Goal: Task Accomplishment & Management: Use online tool/utility

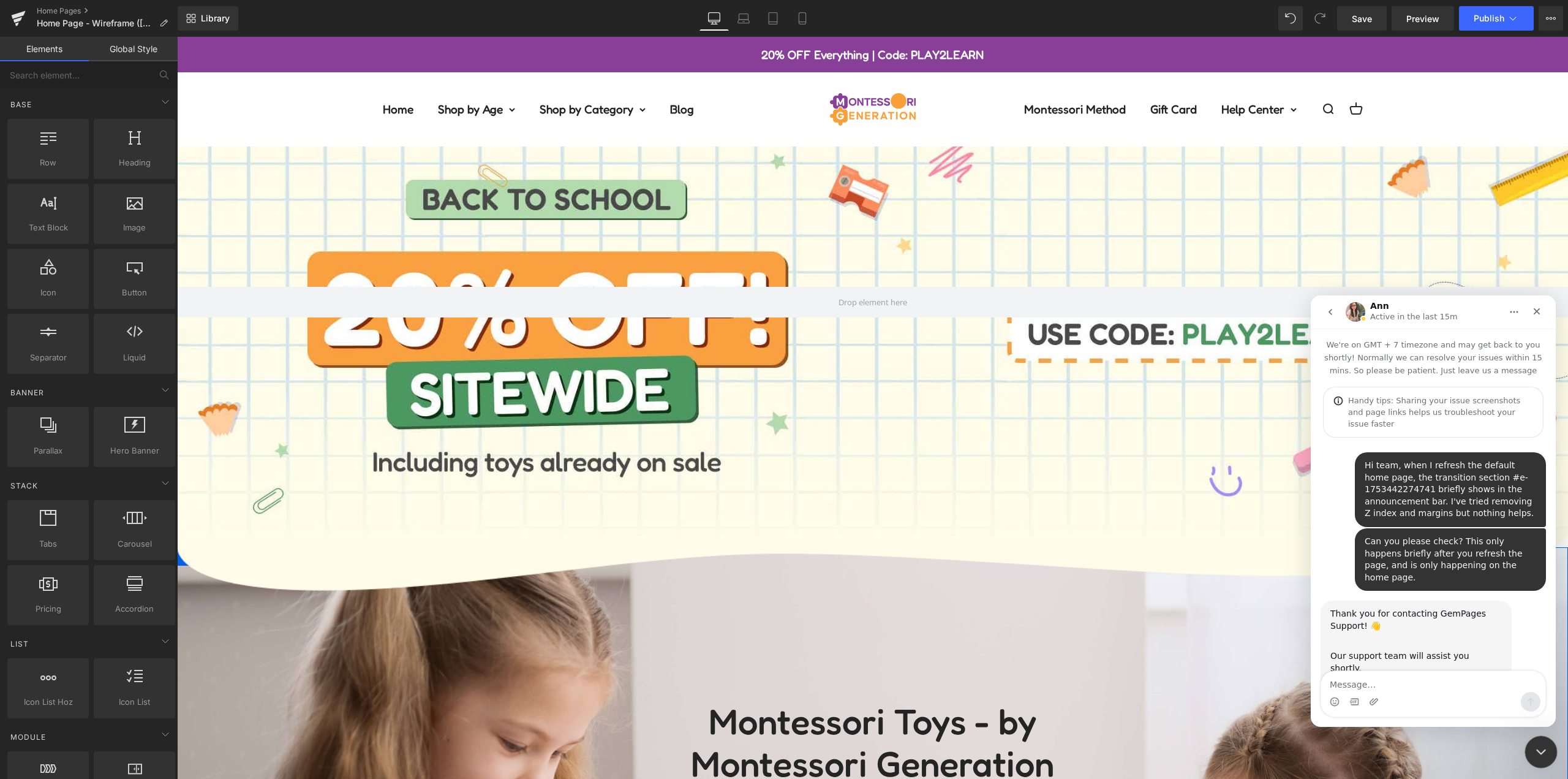
scroll to position [822, 0]
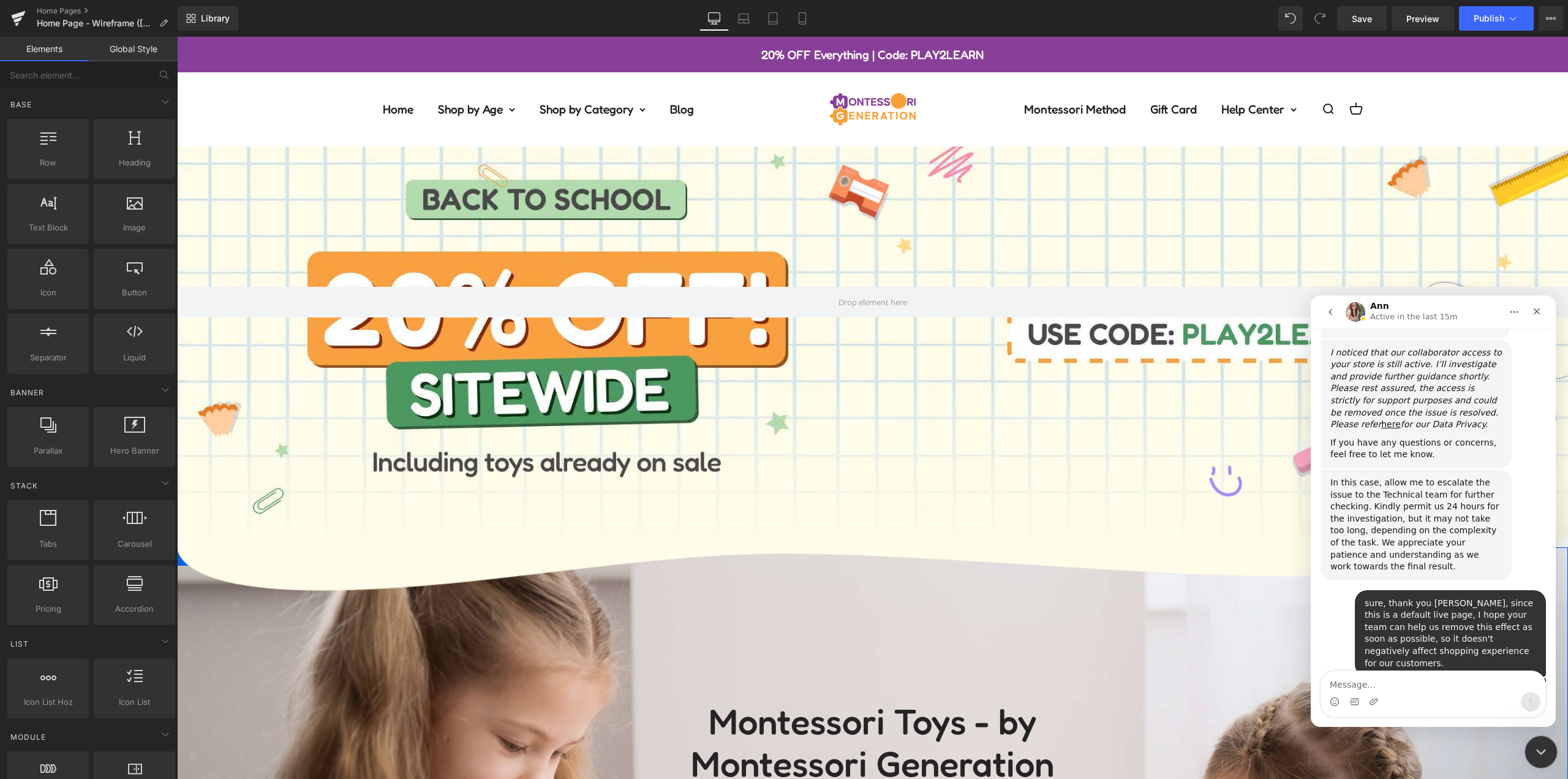
click at [1536, 753] on icon "Close Intercom Messenger" at bounding box center [1539, 750] width 15 height 15
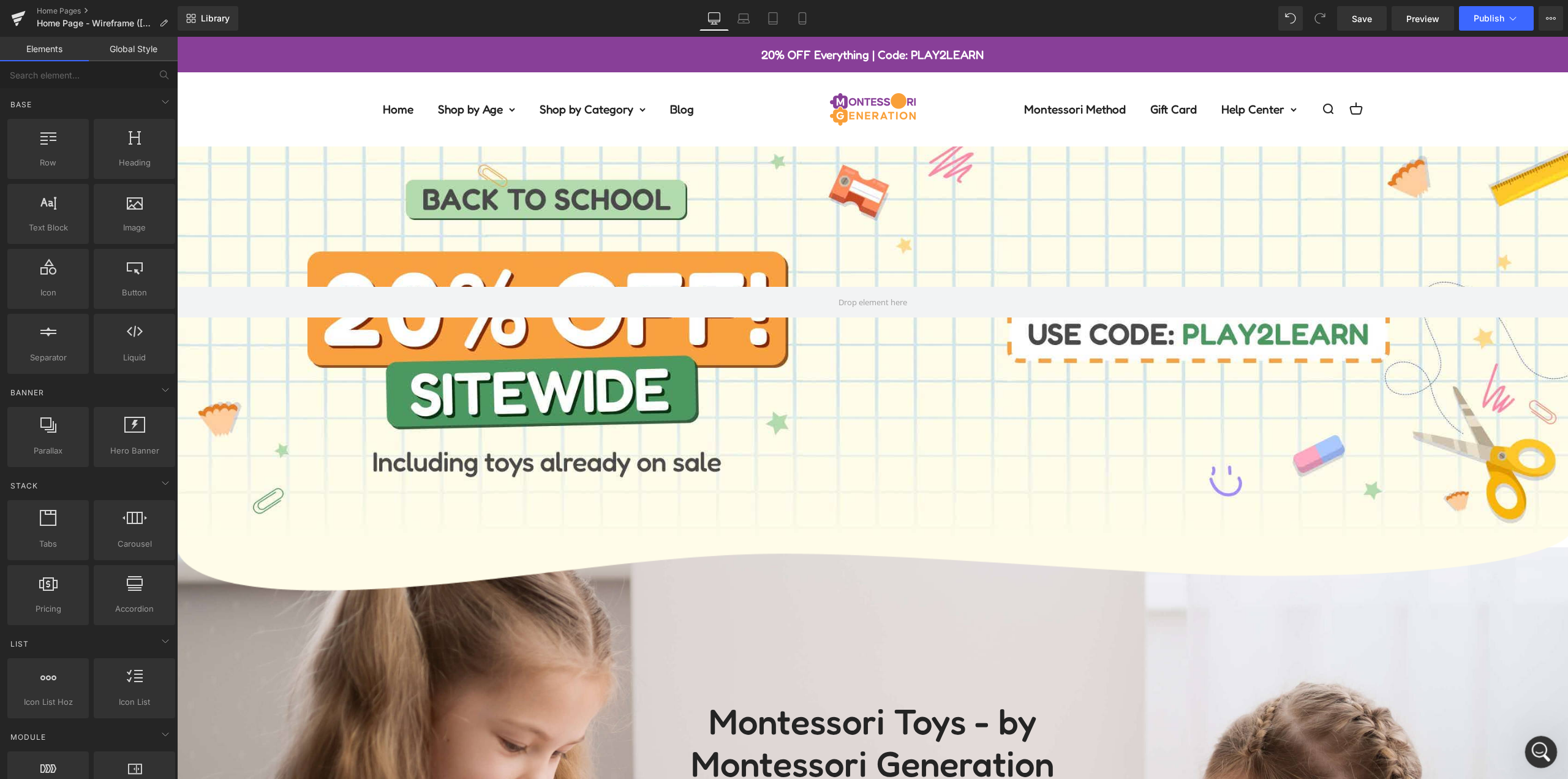
click at [1537, 753] on icon "Open Intercom Messenger" at bounding box center [1539, 750] width 20 height 20
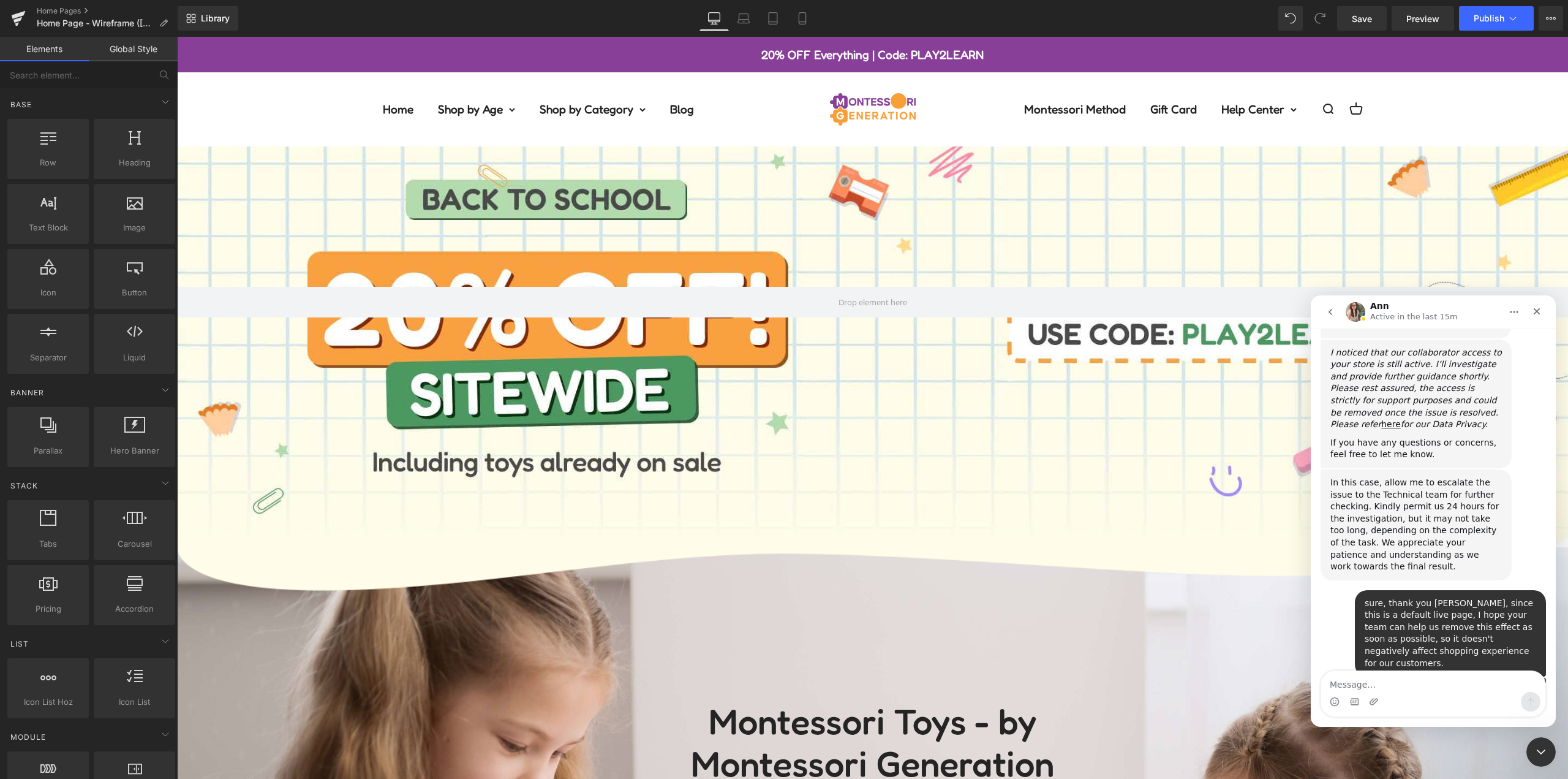
click at [1406, 715] on div "You are welcome. We will try our best. [PERSON_NAME] • 2h ago" at bounding box center [1433, 742] width 225 height 54
click at [1405, 689] on textarea "Message…" at bounding box center [1433, 682] width 224 height 20
type textarea "H"
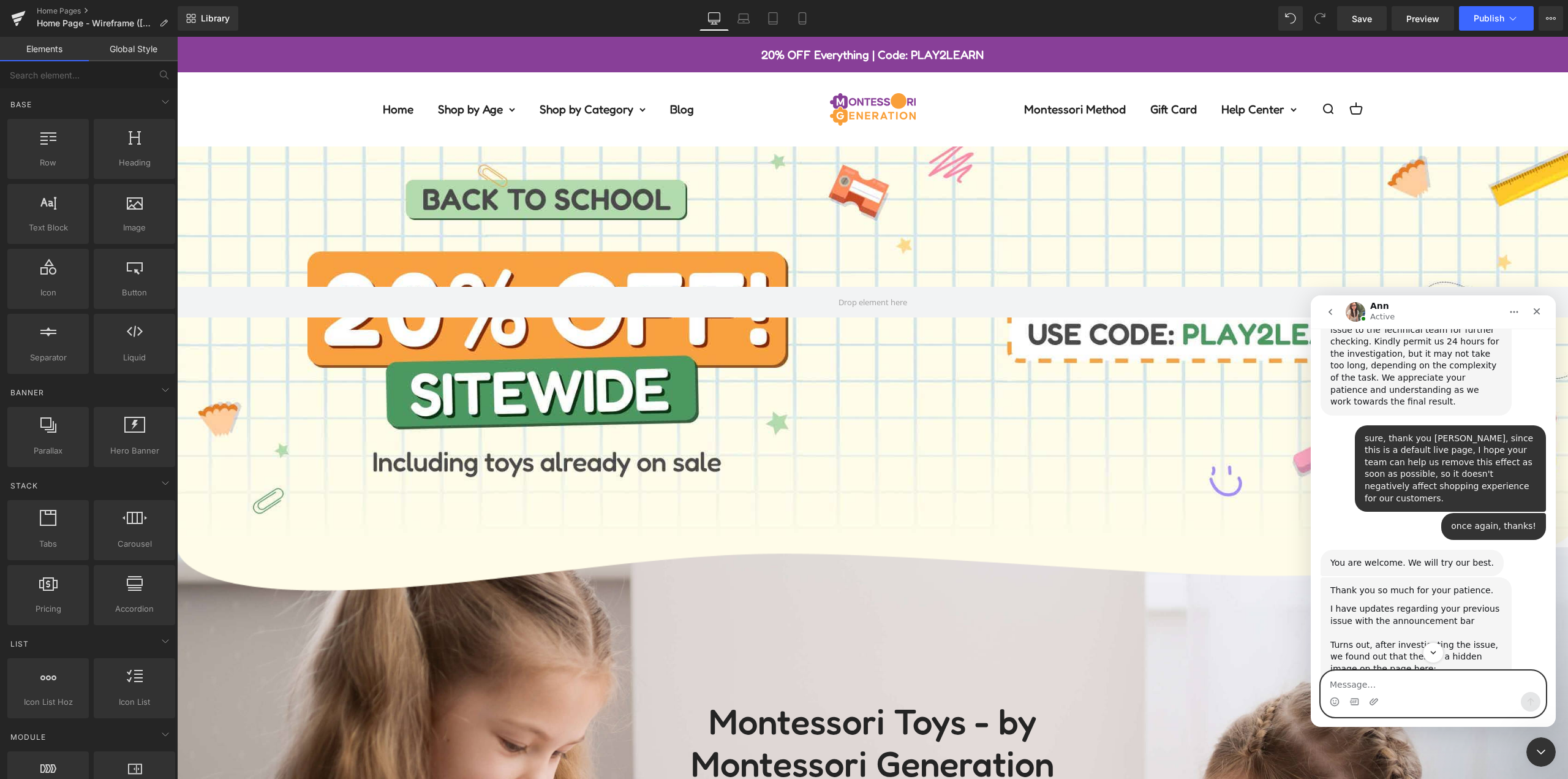
scroll to position [1075, 0]
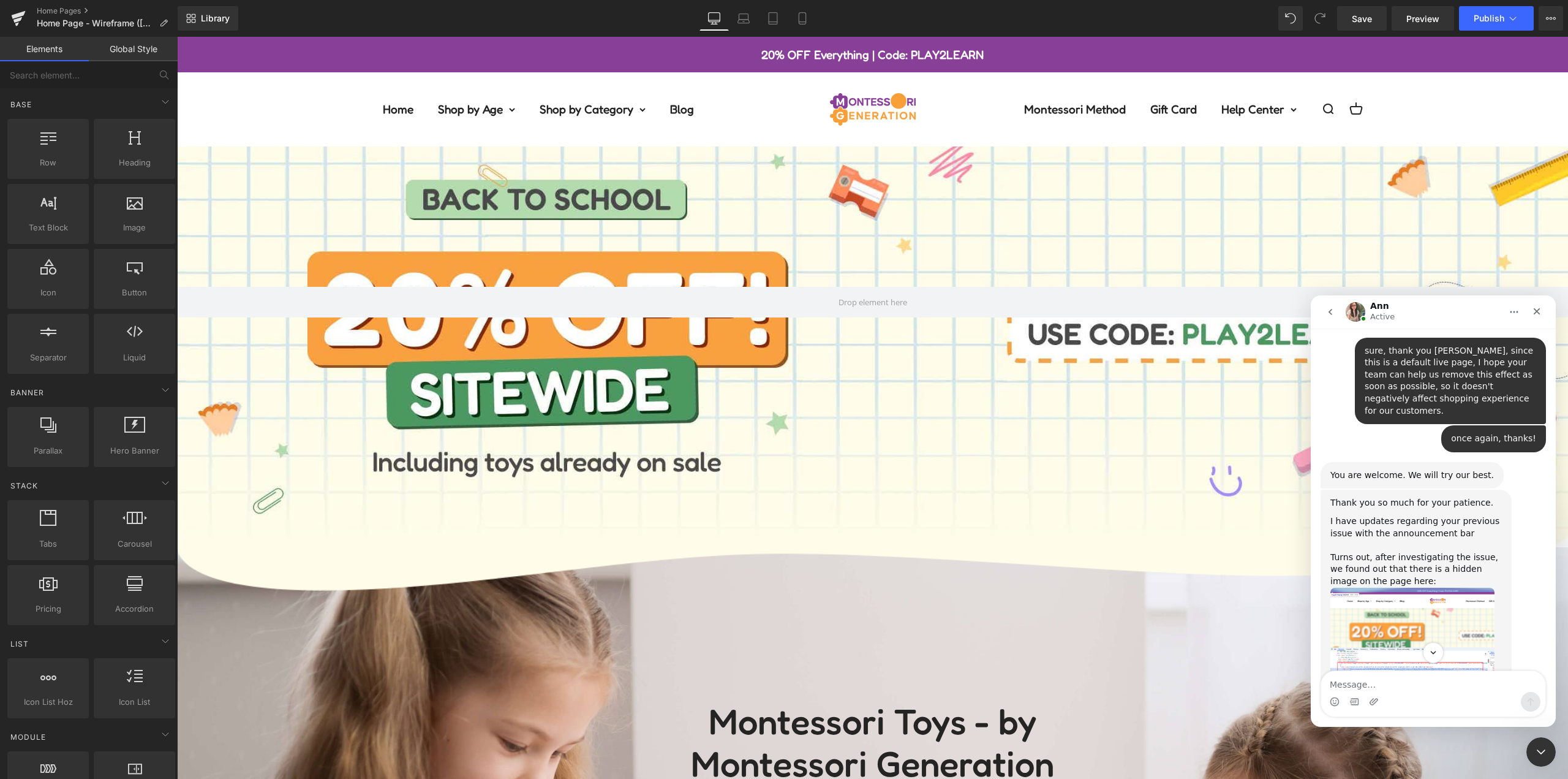
click at [1533, 490] on div "Thank you so much for your patience. I have updates regarding your previous iss…" at bounding box center [1433, 639] width 225 height 297
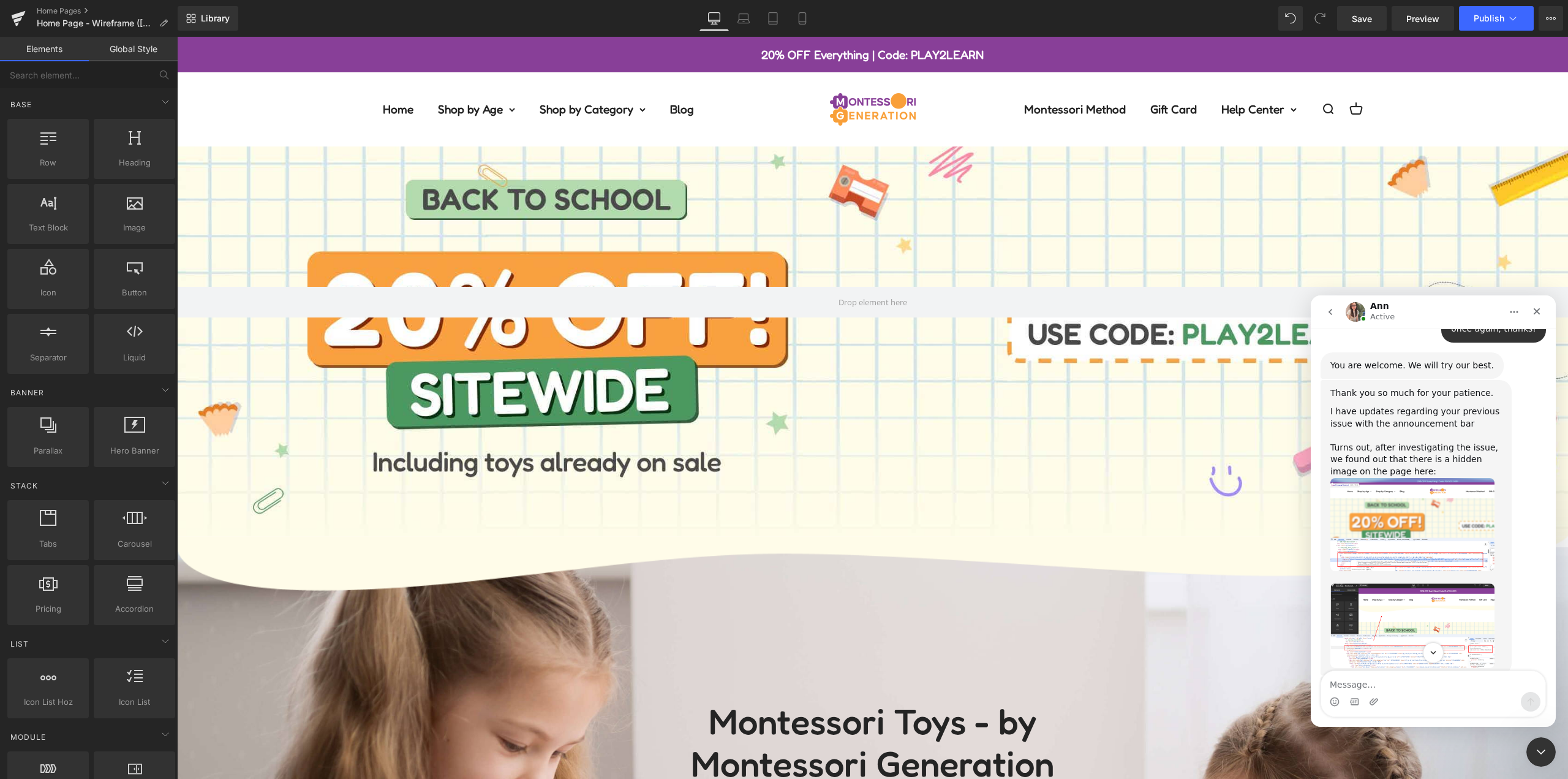
scroll to position [1197, 0]
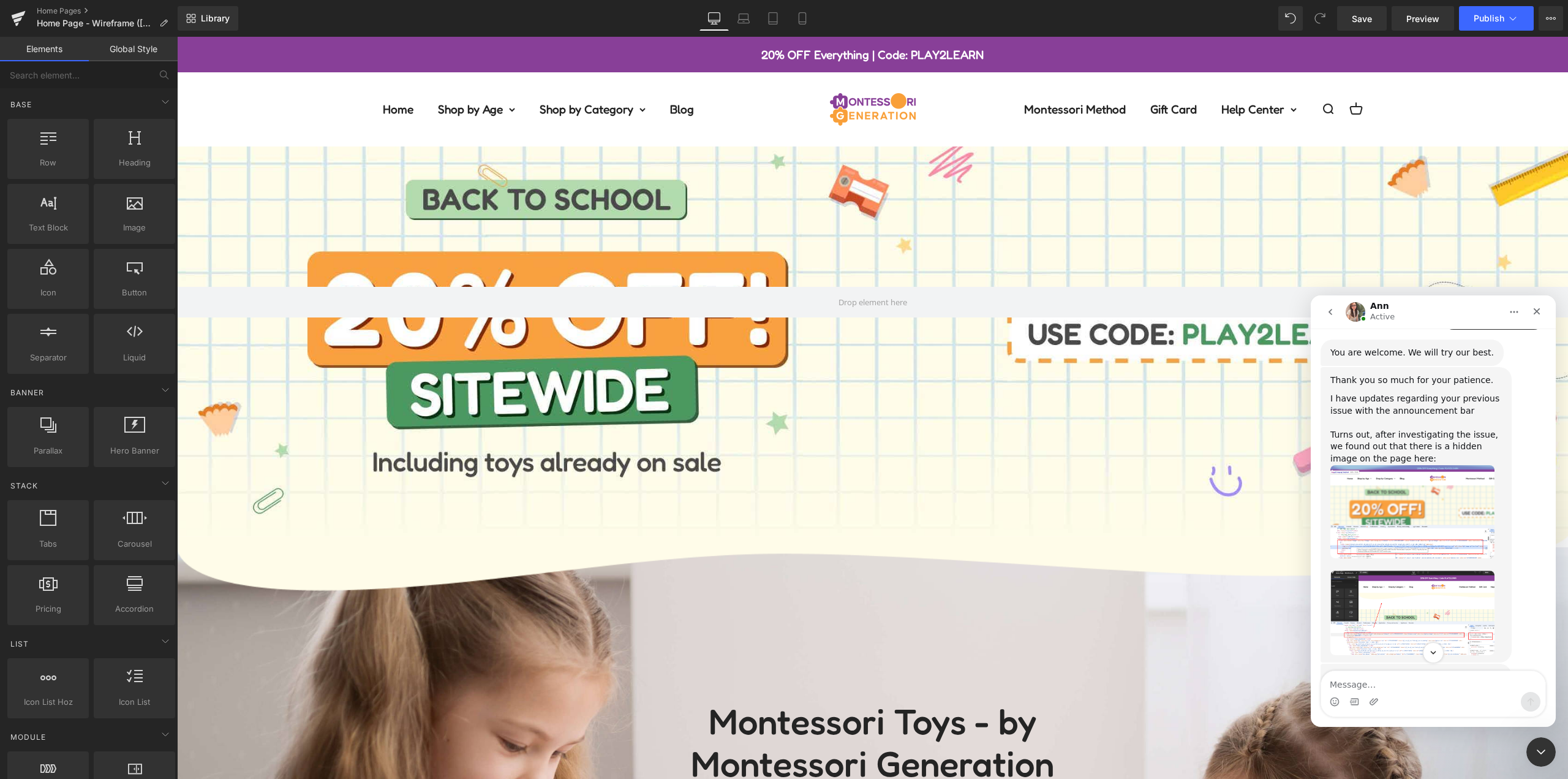
click at [1412, 465] on img "Ann says…" at bounding box center [1412, 511] width 164 height 93
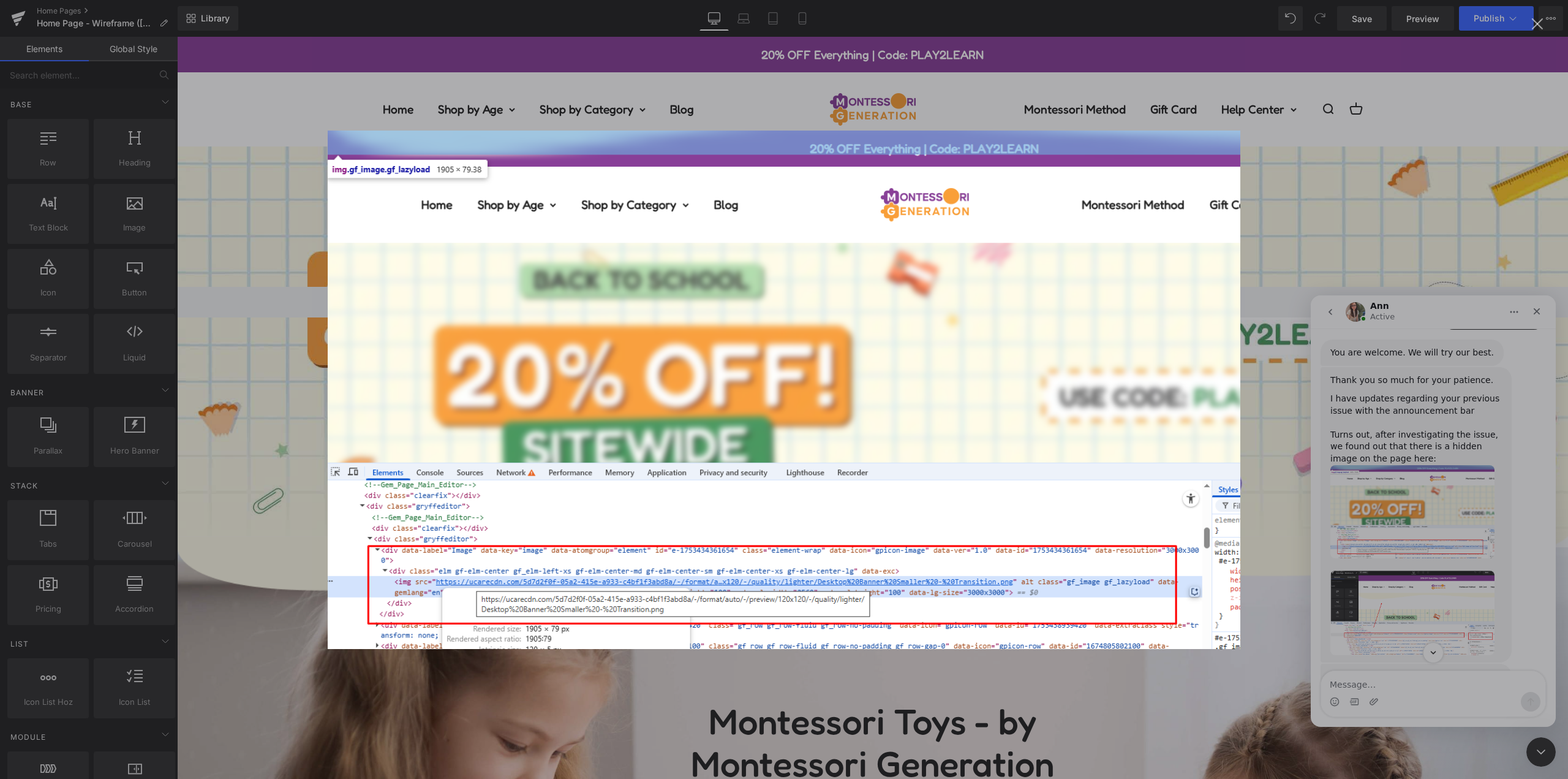
click at [1416, 452] on div "Intercom messenger" at bounding box center [784, 389] width 1568 height 779
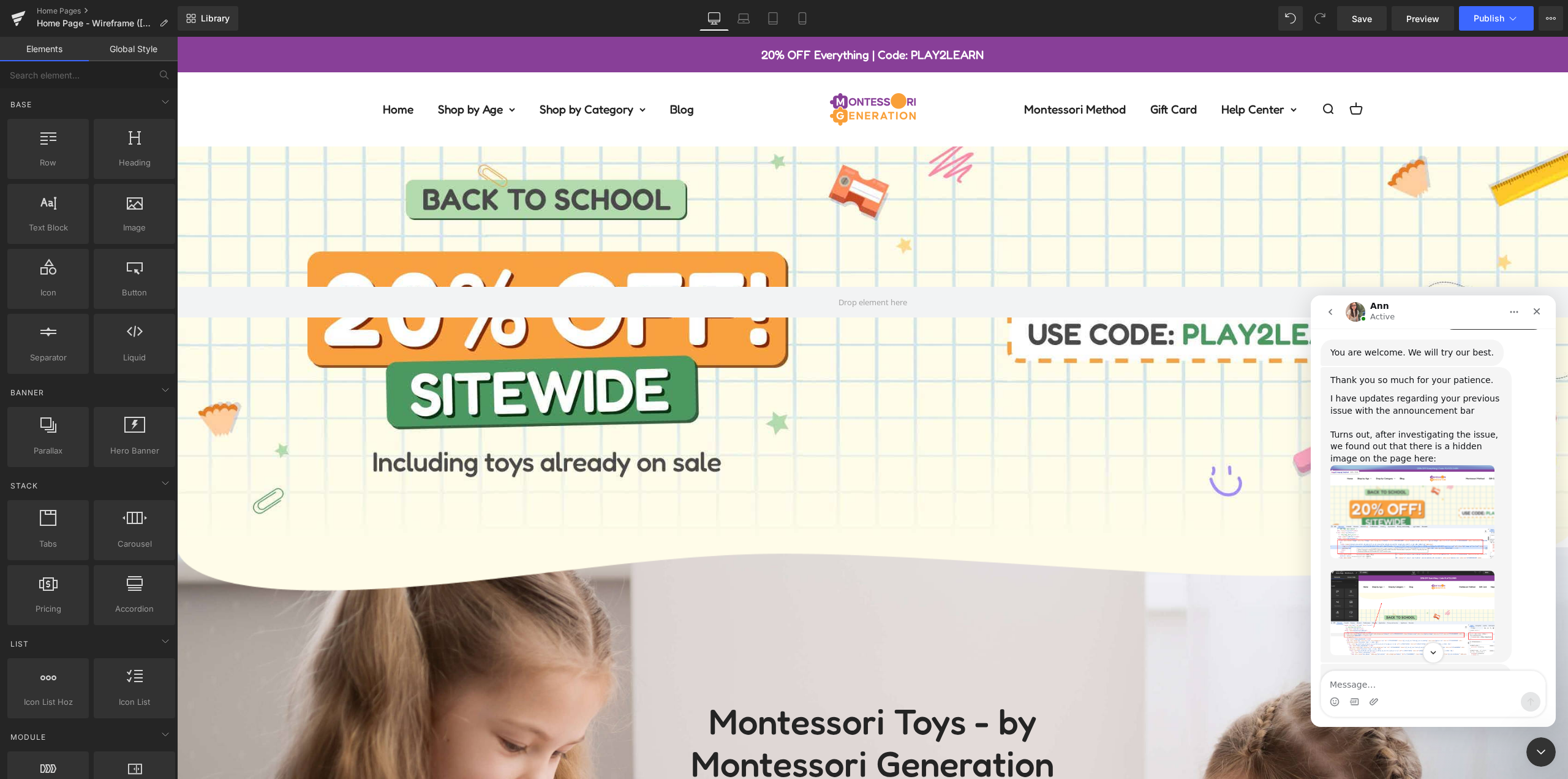
click at [1405, 571] on img "Ann says…" at bounding box center [1412, 613] width 164 height 85
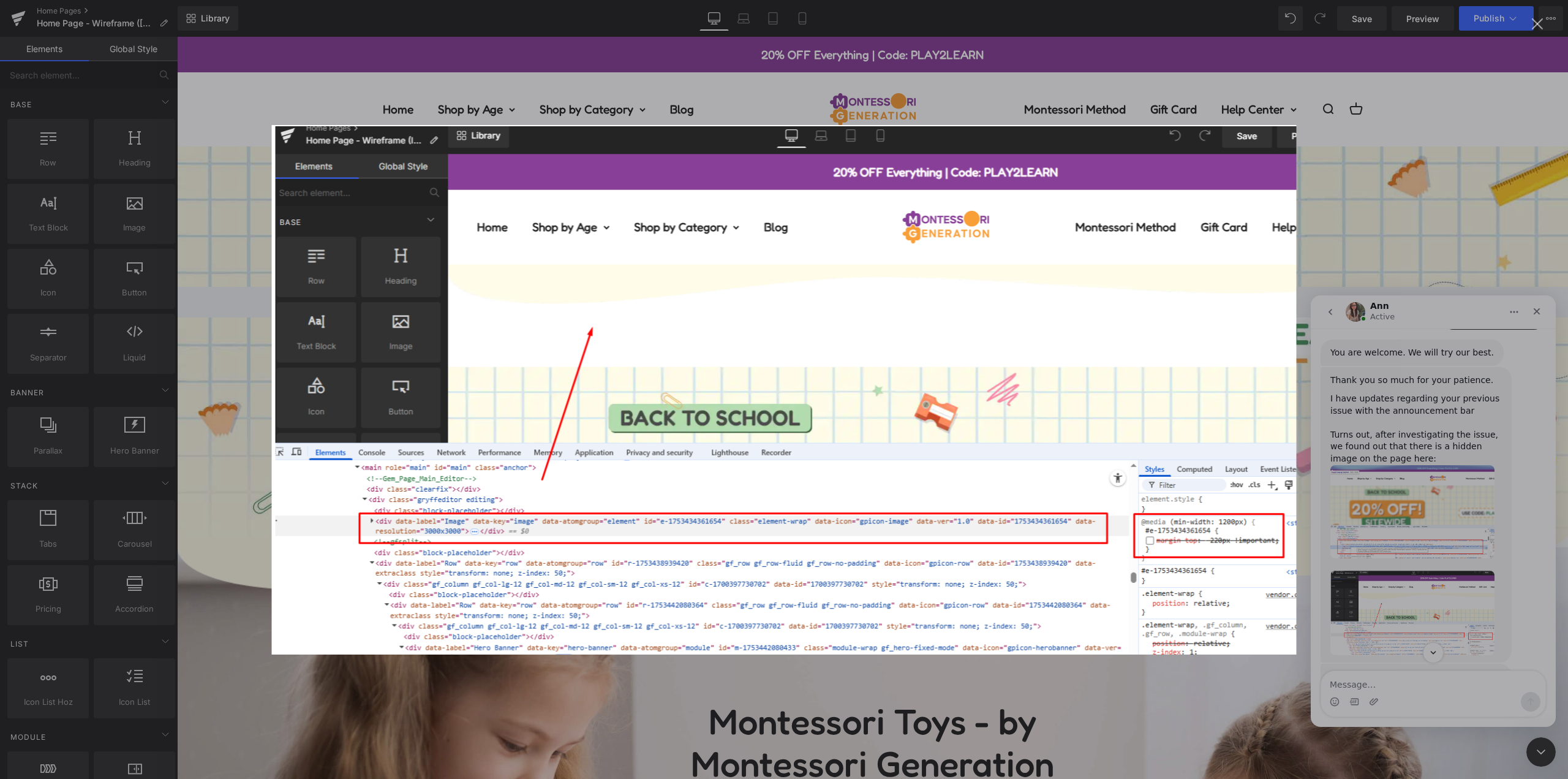
click at [1423, 497] on div "Intercom messenger" at bounding box center [784, 389] width 1568 height 779
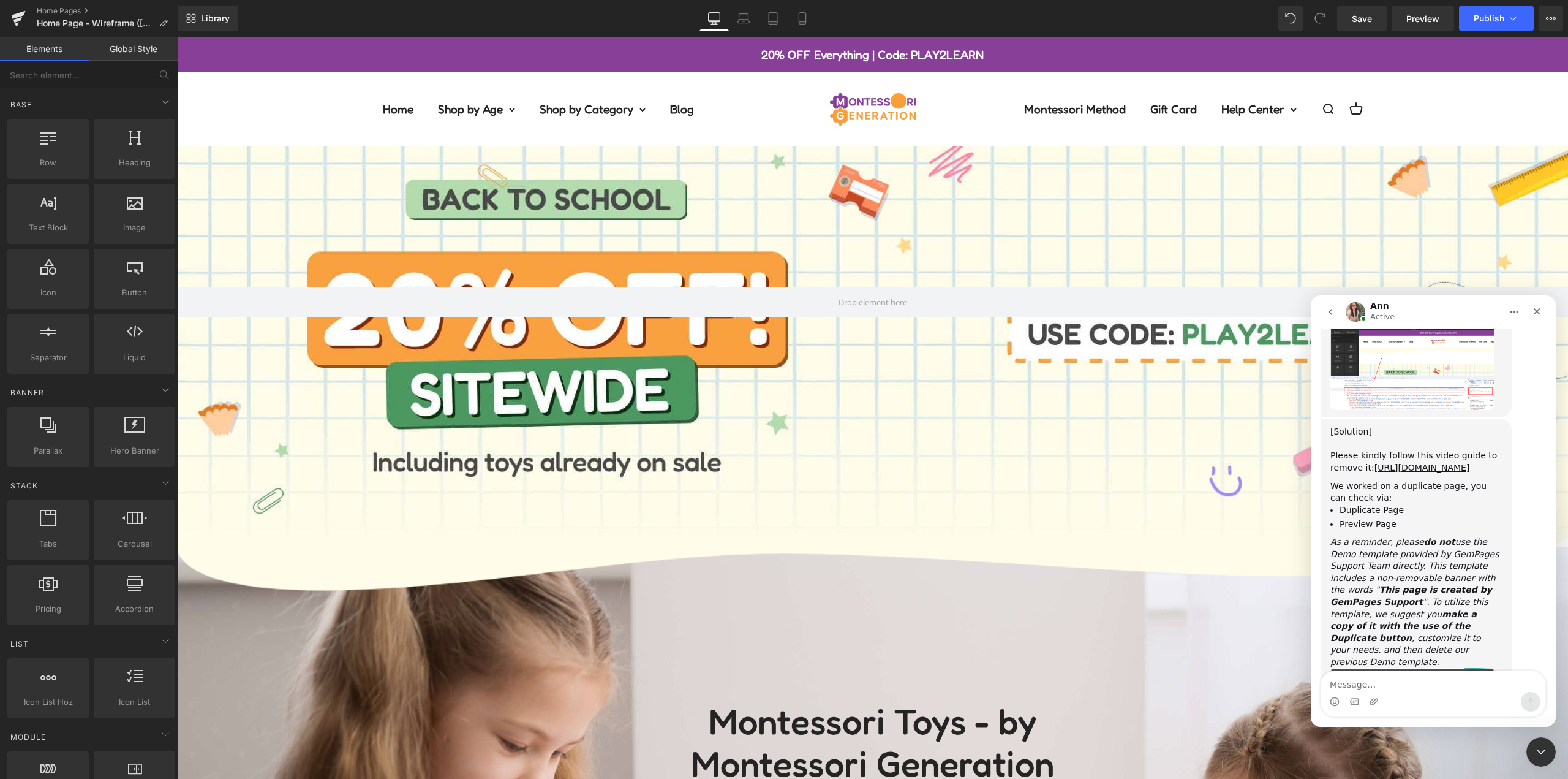
scroll to position [1320, 0]
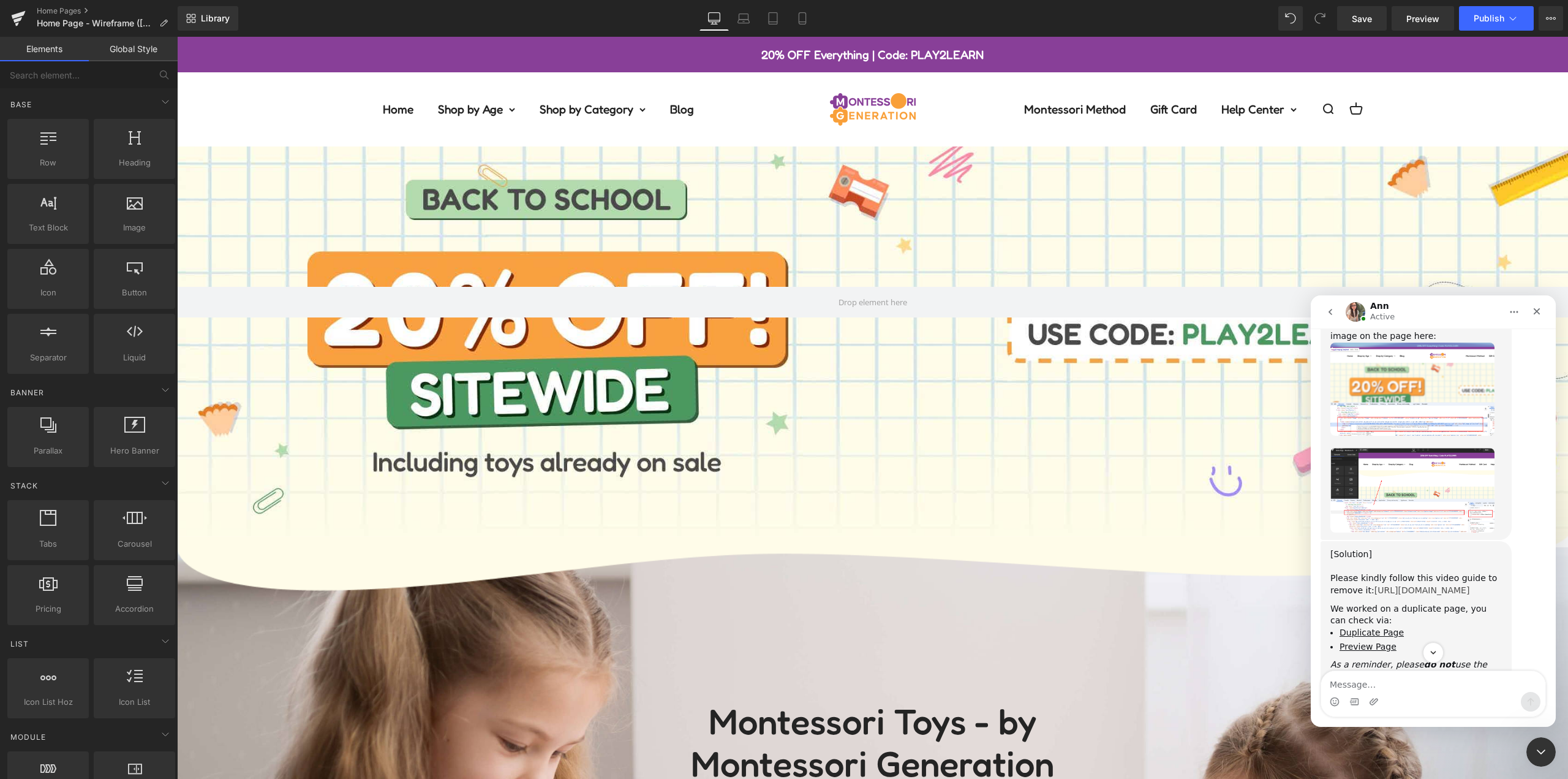
click at [1412, 585] on link "[URL][DOMAIN_NAME]" at bounding box center [1422, 590] width 96 height 10
click at [857, 206] on div at bounding box center [784, 371] width 1568 height 742
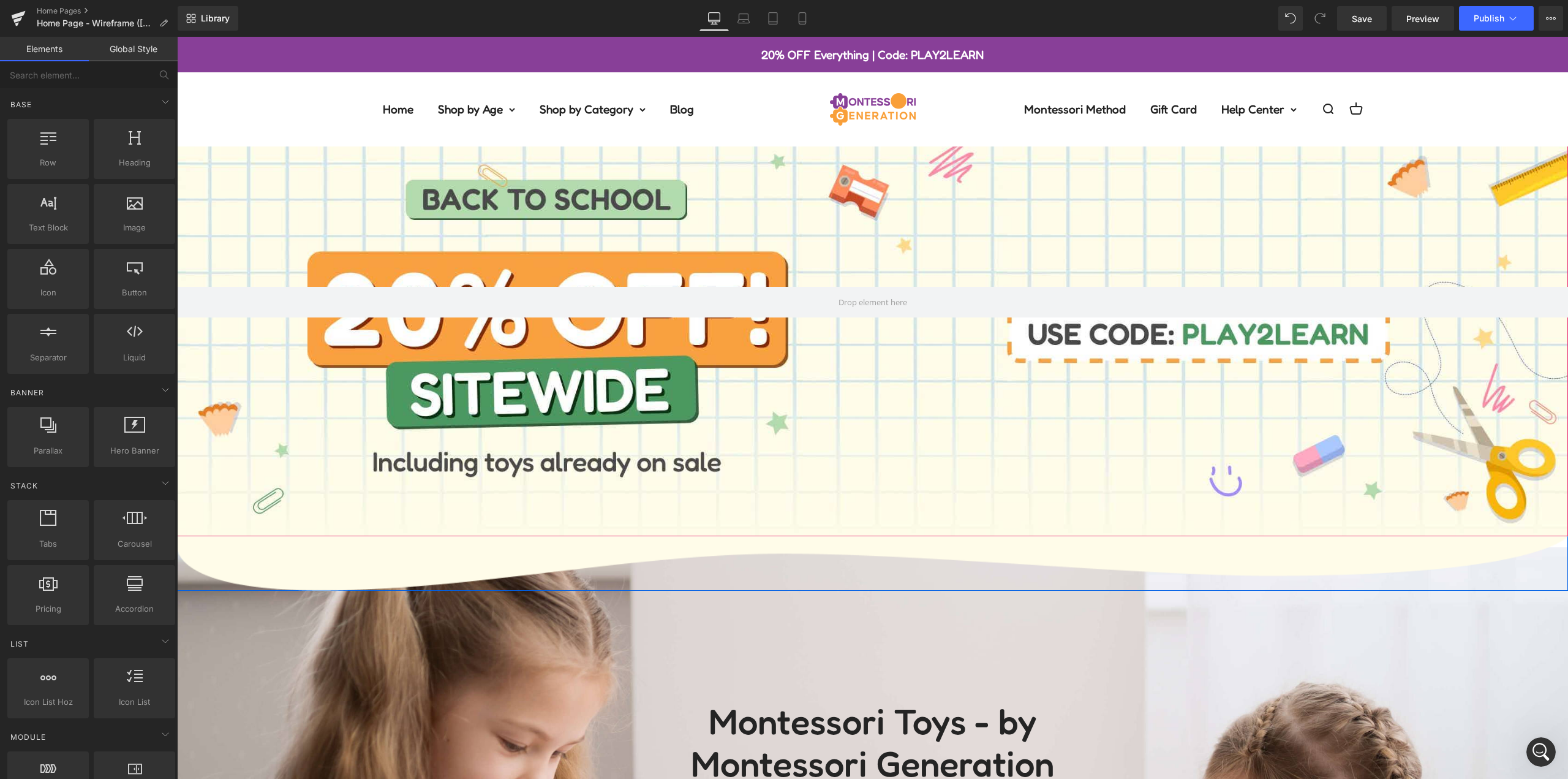
click at [891, 232] on div at bounding box center [872, 301] width 1391 height 469
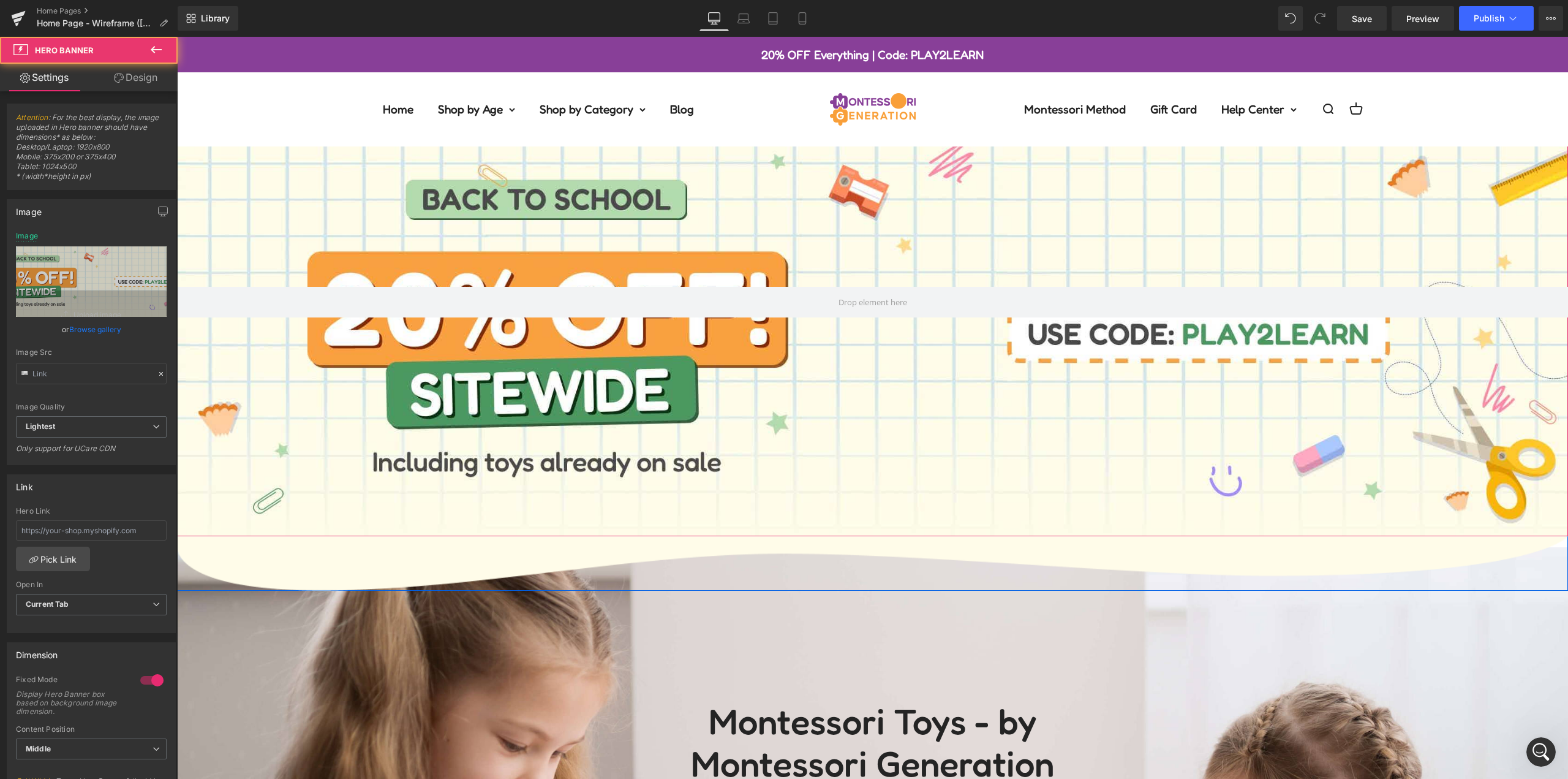
type input "[URL][DOMAIN_NAME]"
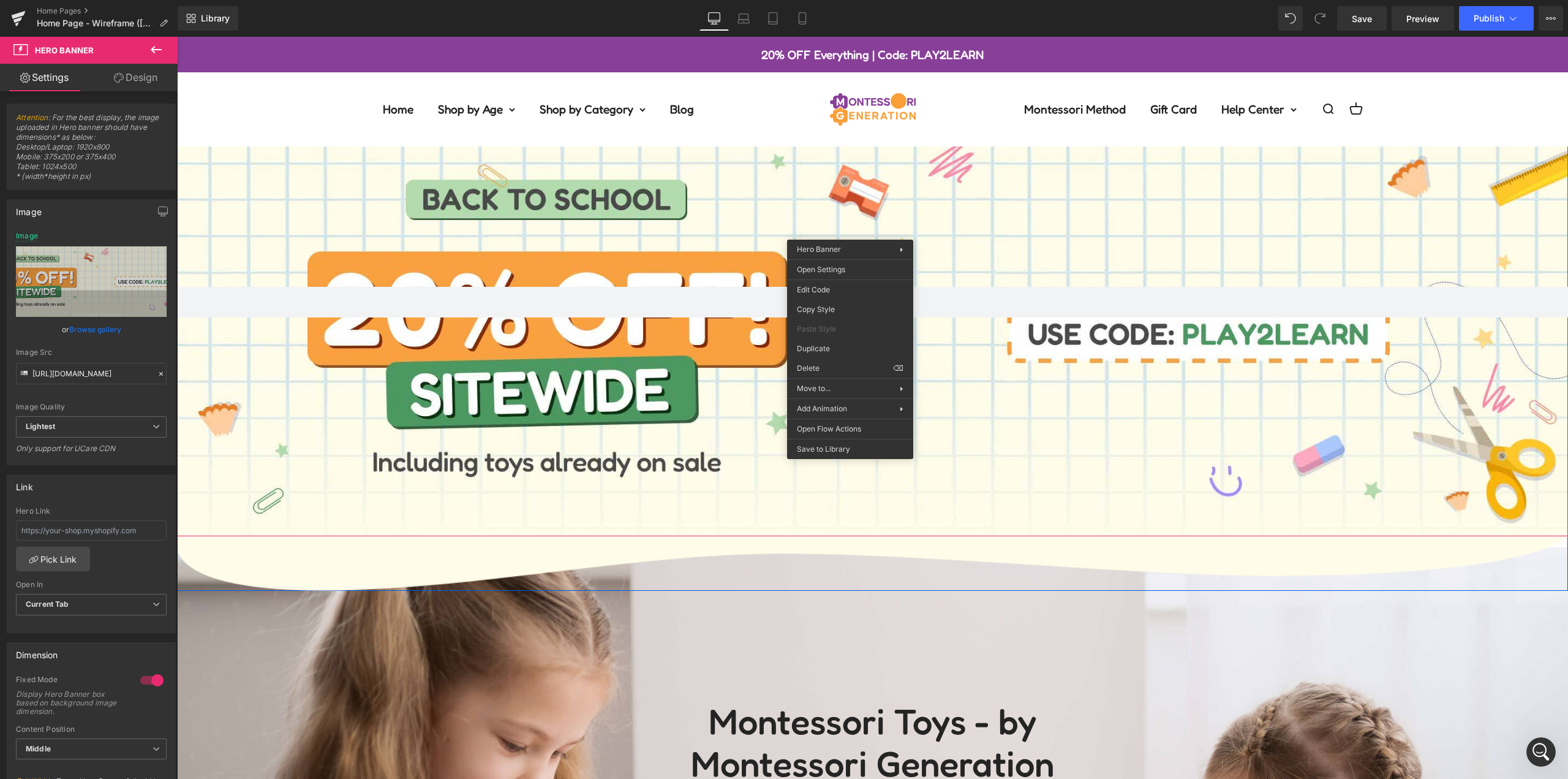
click at [999, 233] on div at bounding box center [872, 301] width 1391 height 469
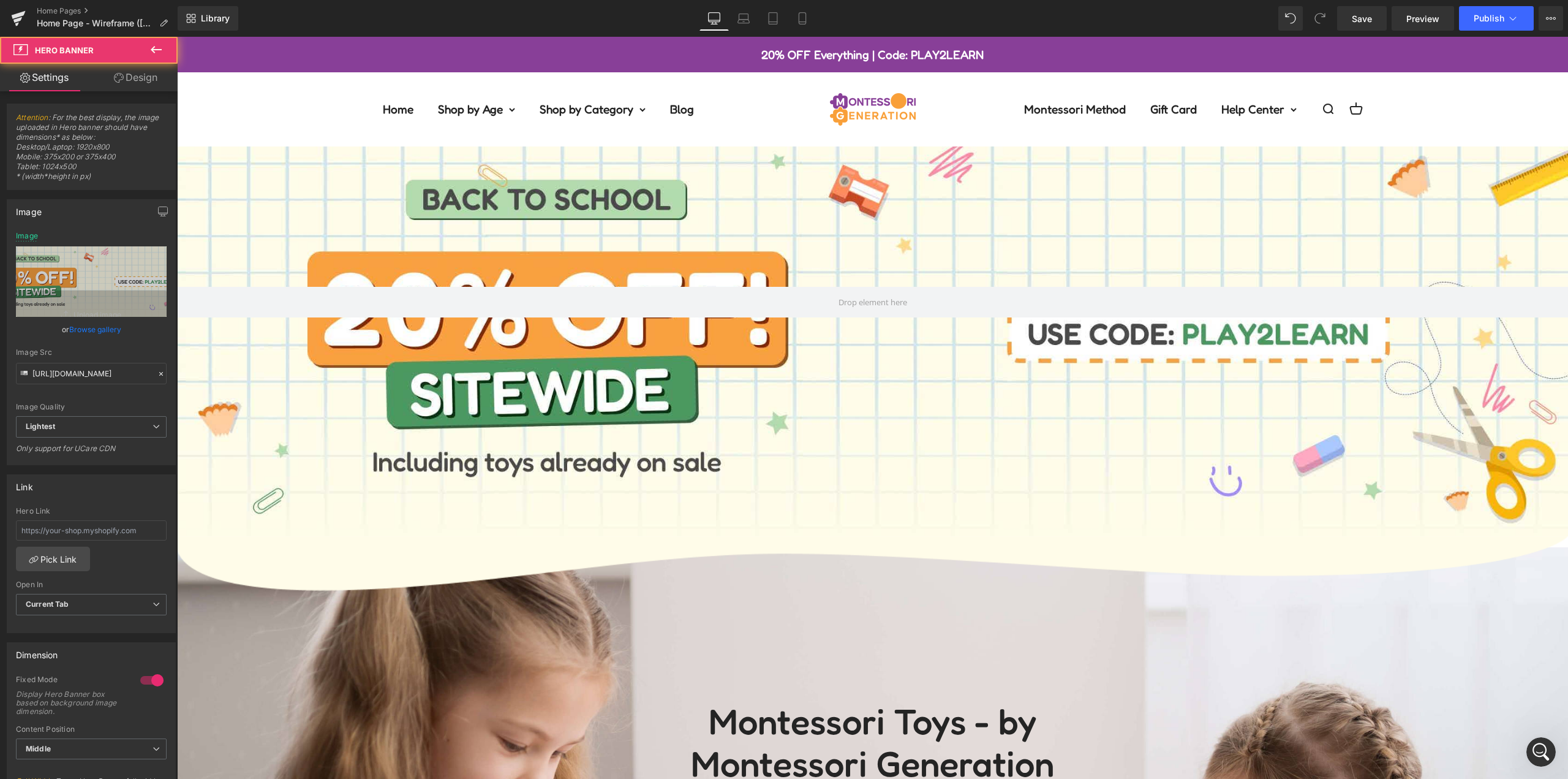
click at [962, 66] on img at bounding box center [872, 39] width 1391 height 55
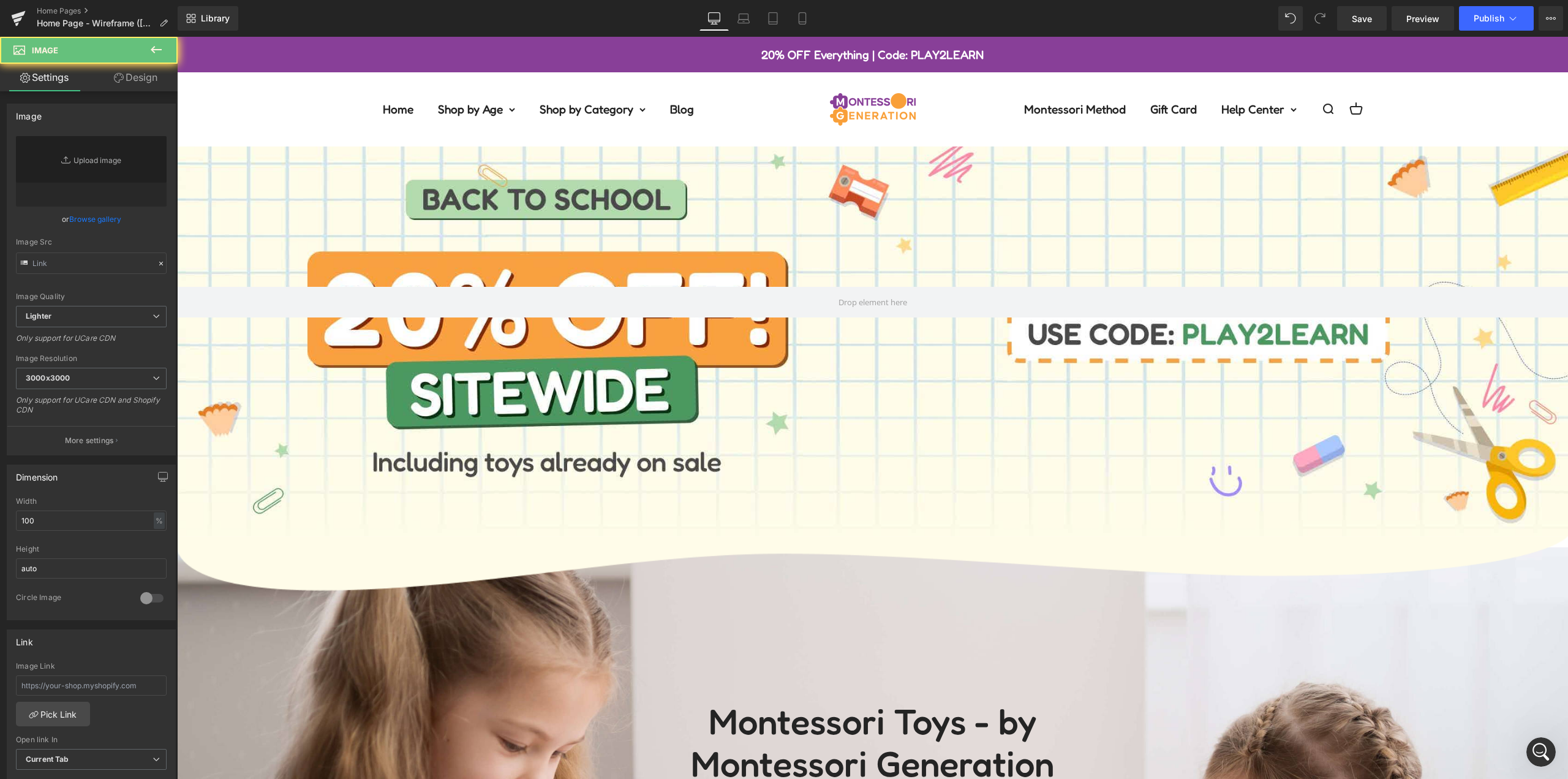
type input "[URL][DOMAIN_NAME]"
click at [973, 66] on img at bounding box center [872, 39] width 1391 height 55
click at [885, 47] on link at bounding box center [887, 39] width 13 height 15
click at [894, 42] on icon at bounding box center [893, 39] width 7 height 7
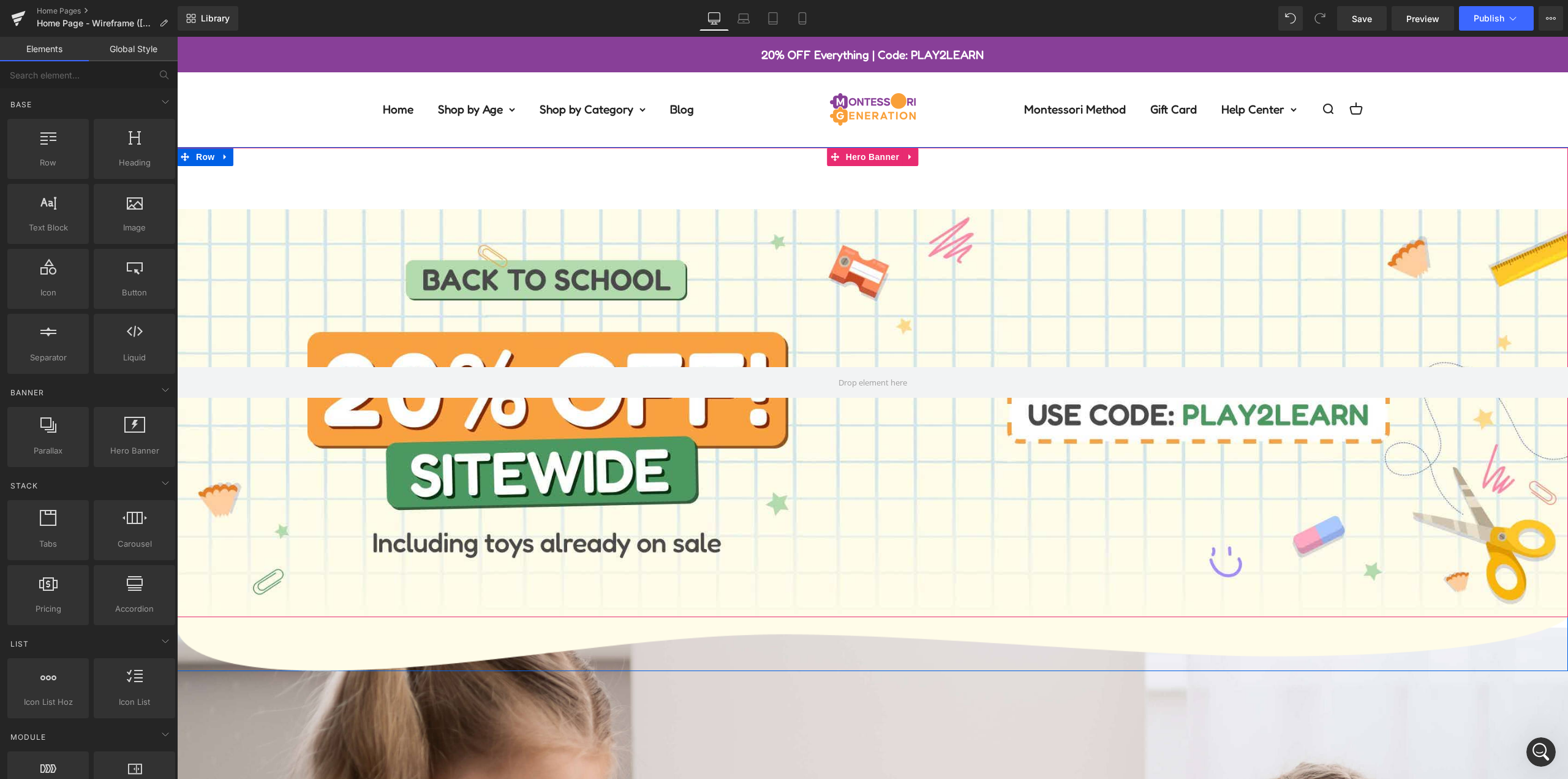
click at [658, 169] on div at bounding box center [872, 382] width 1391 height 469
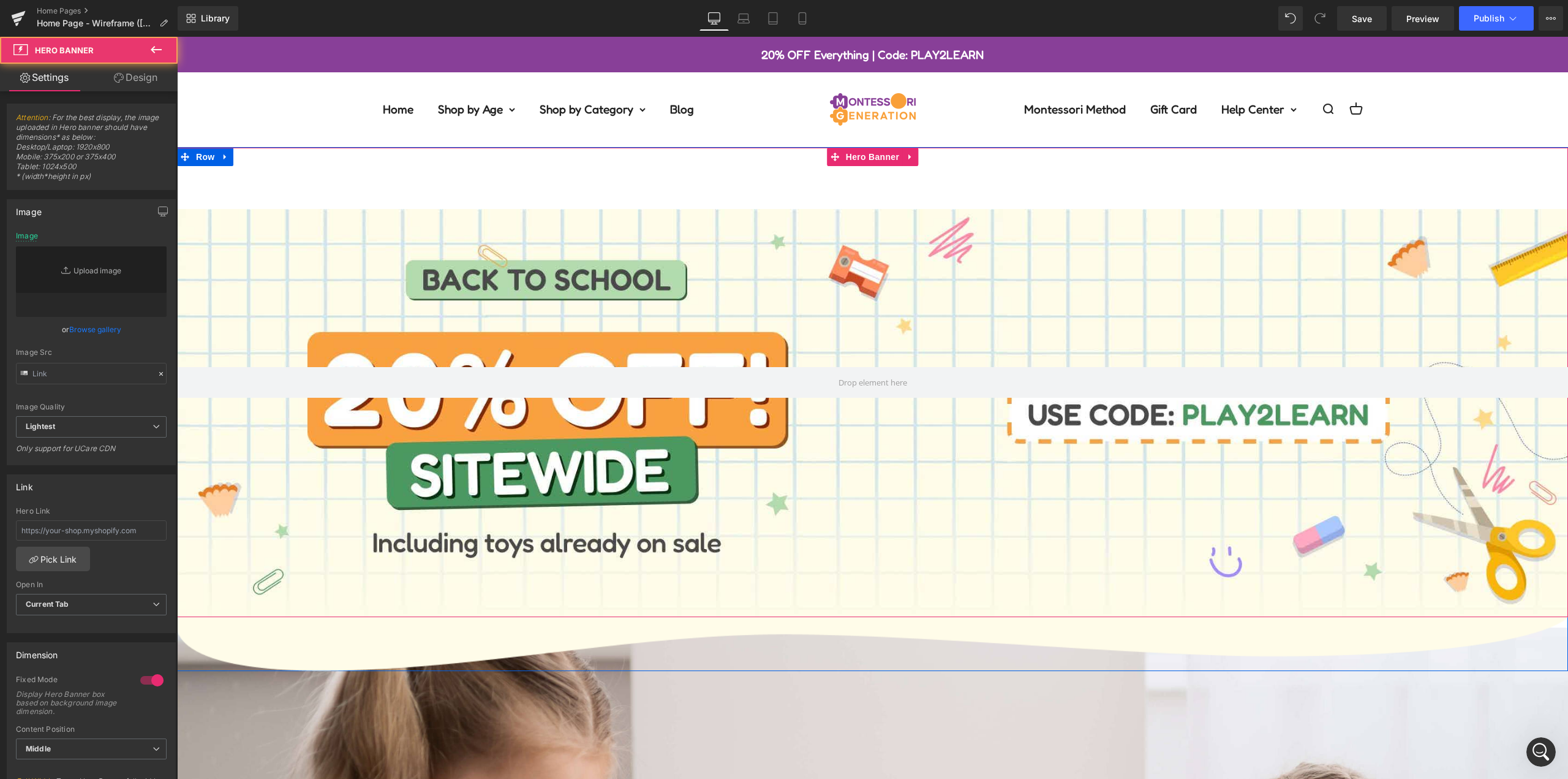
type input "[URL][DOMAIN_NAME]"
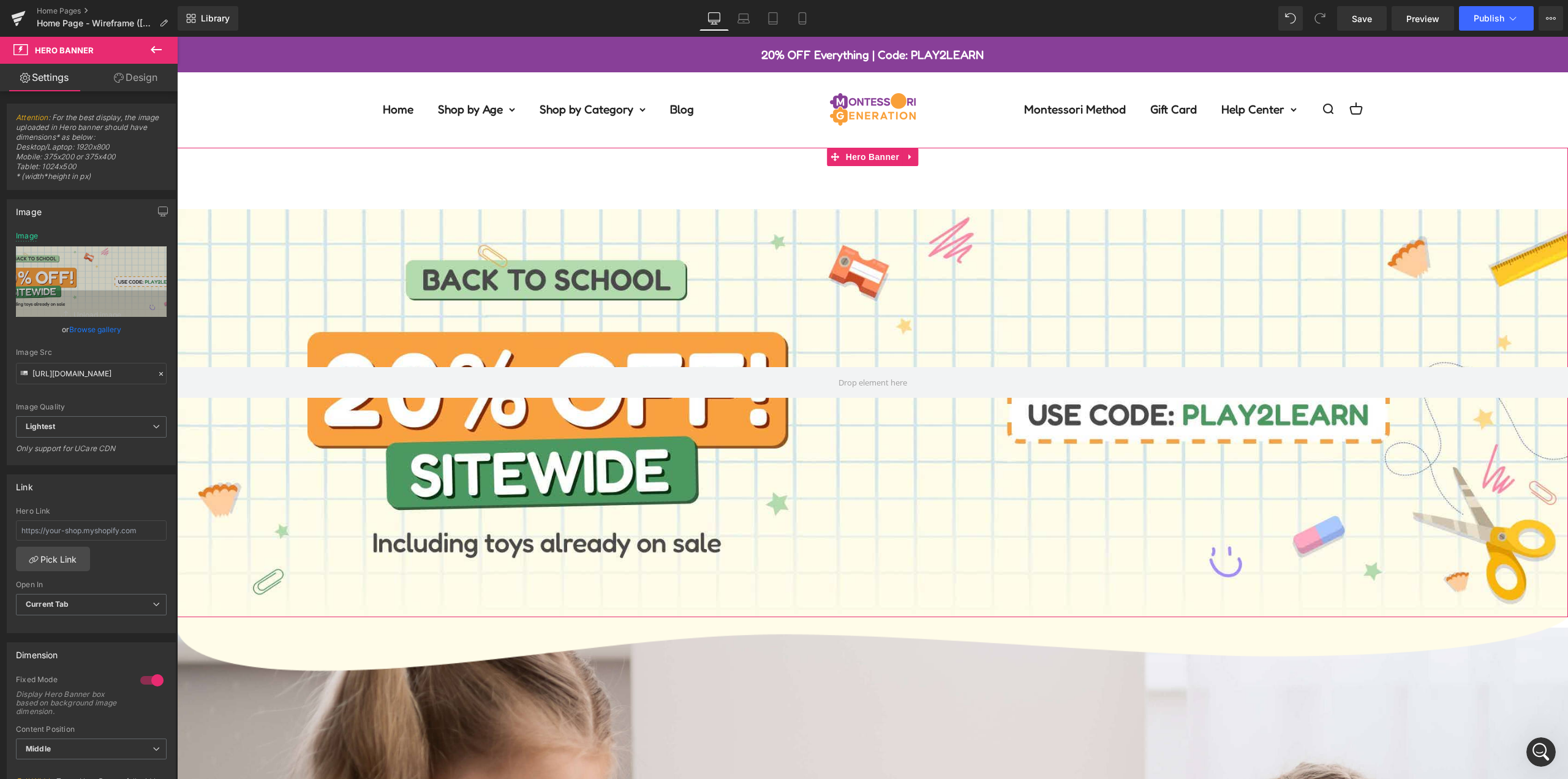
click at [144, 83] on link "Design" at bounding box center [136, 78] width 89 height 28
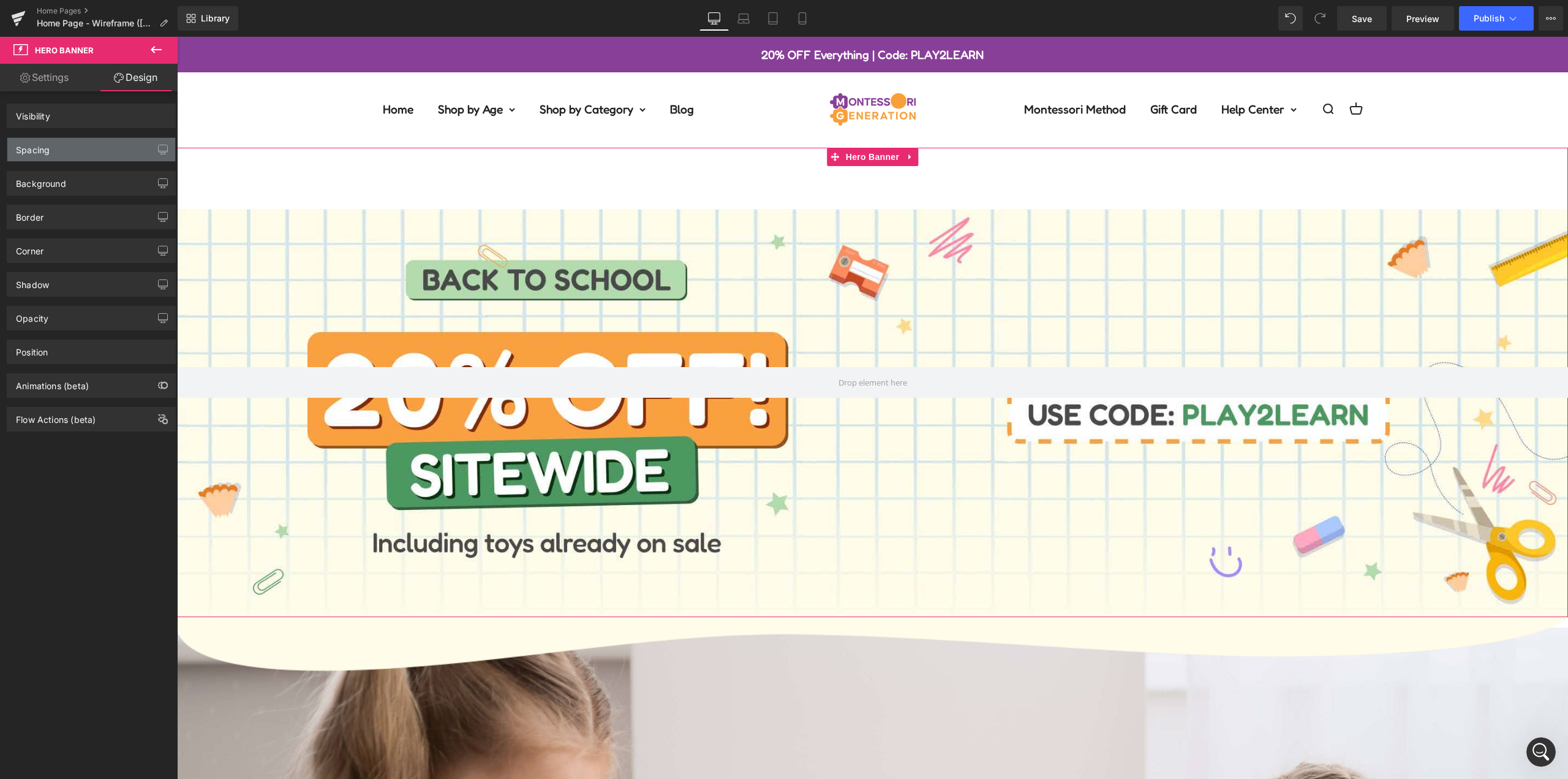
click at [91, 149] on div "Spacing" at bounding box center [91, 150] width 168 height 23
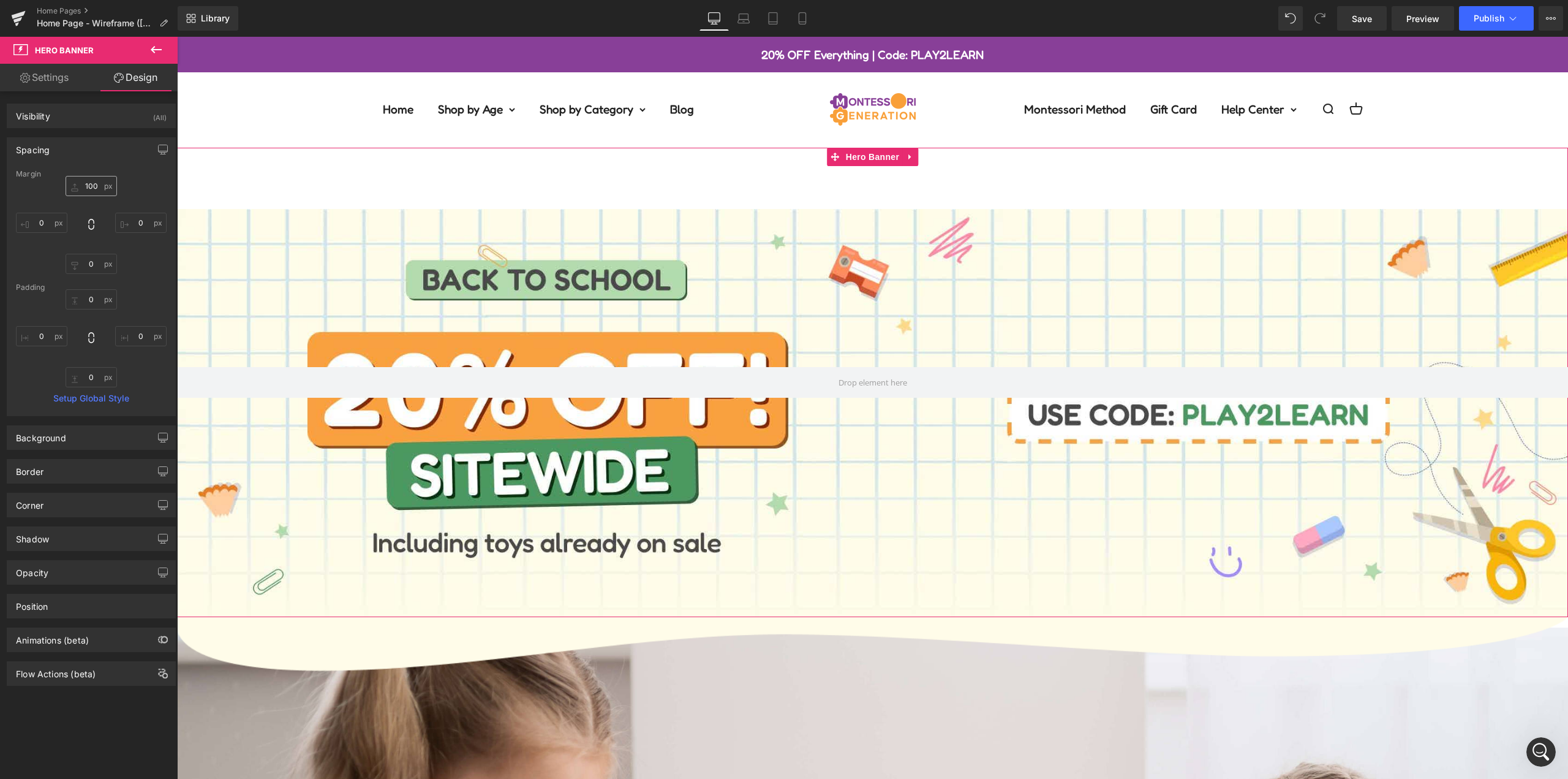
type input "100"
type input "0"
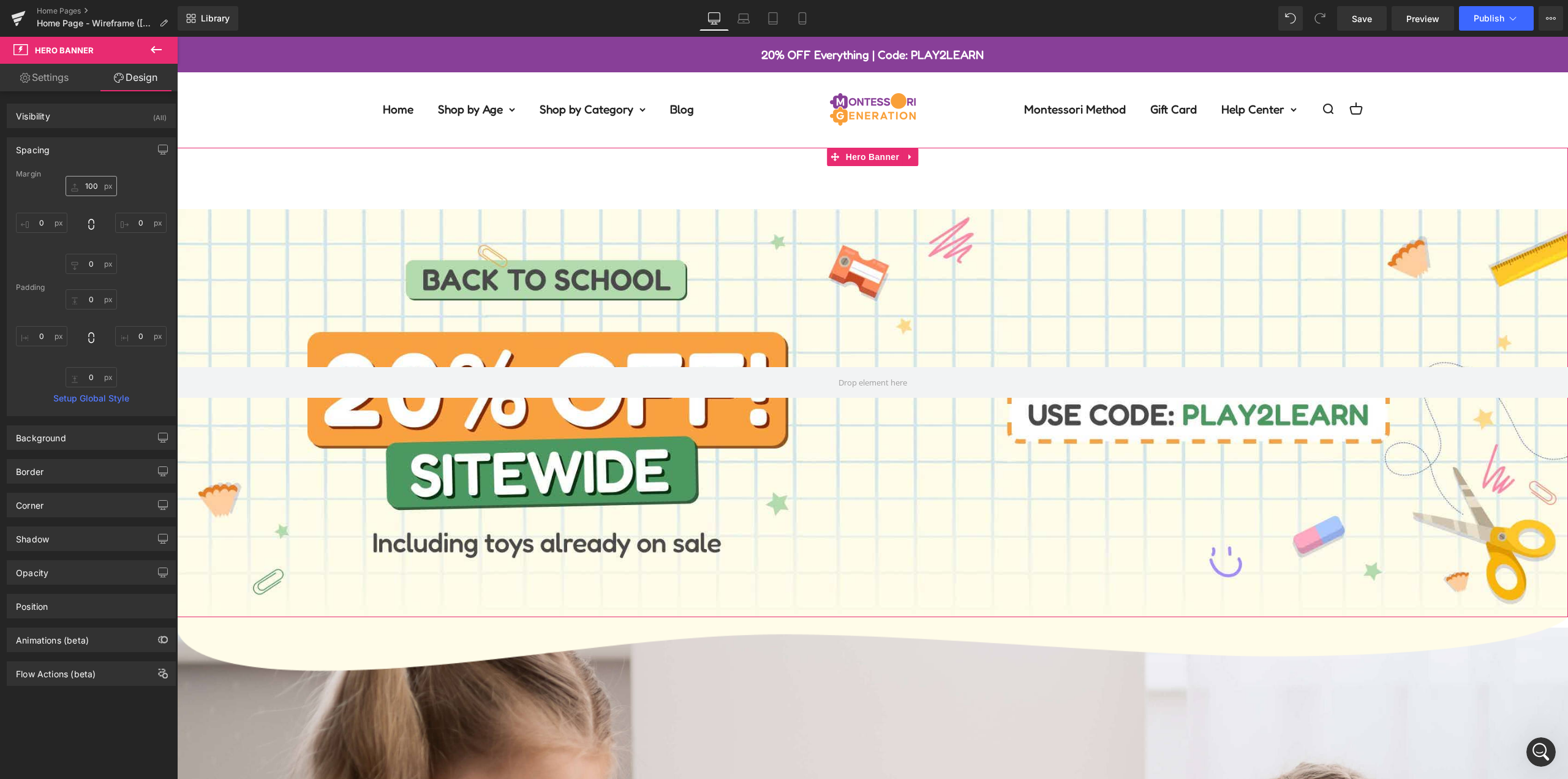
type input "0"
click at [96, 188] on input "100" at bounding box center [91, 186] width 51 height 20
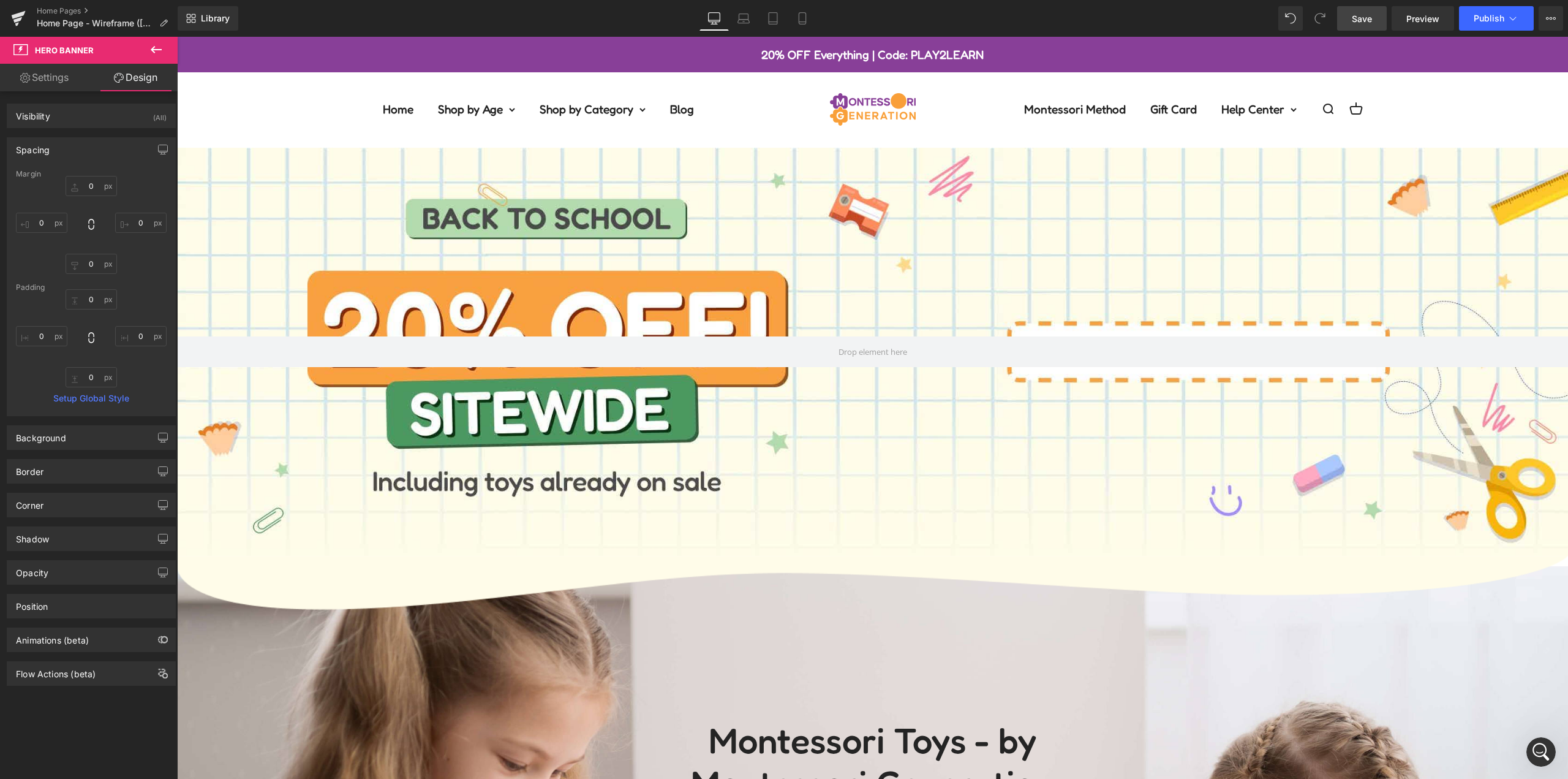
click at [1366, 17] on span "Save" at bounding box center [1362, 19] width 20 height 13
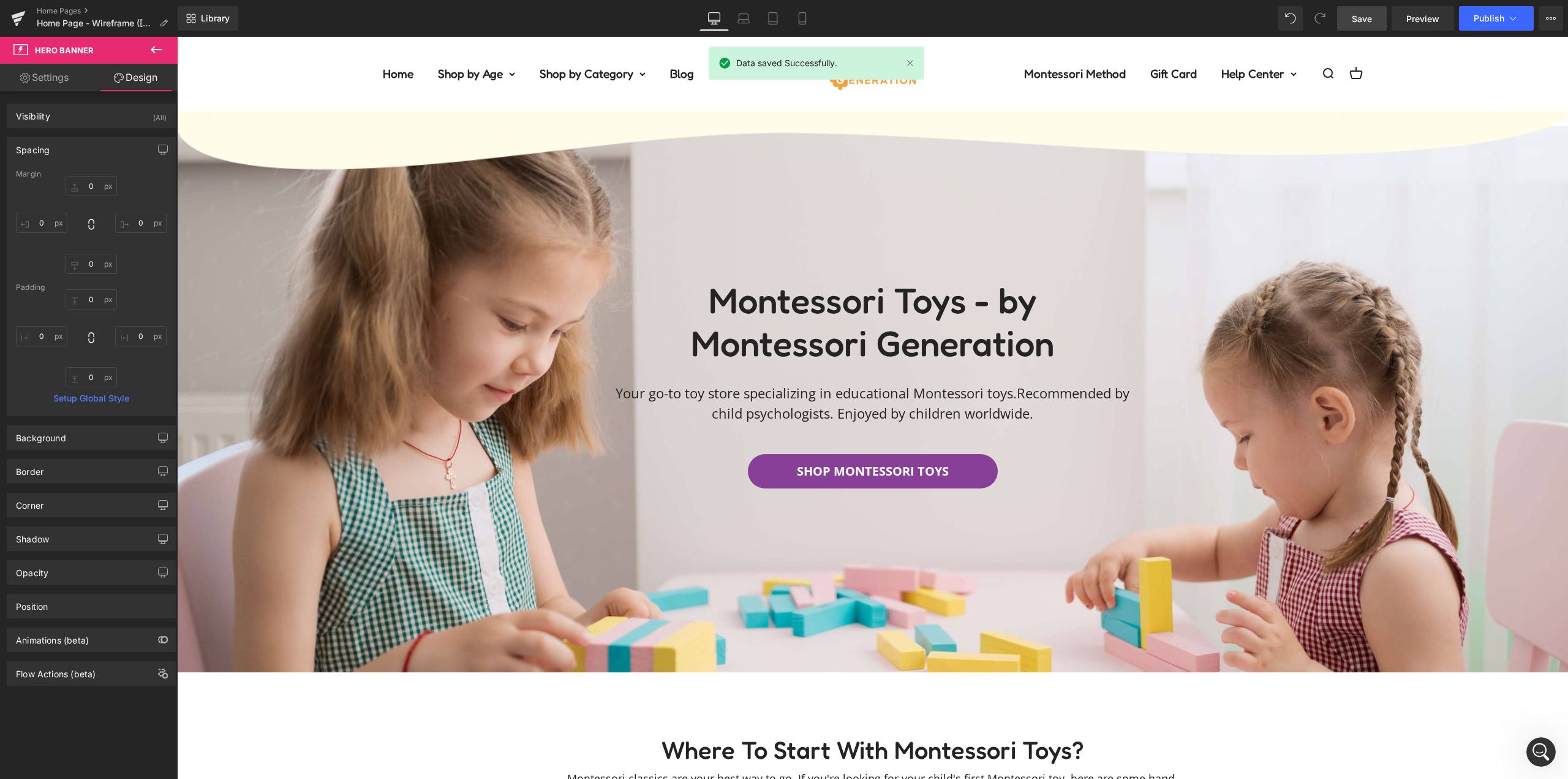
scroll to position [0, 0]
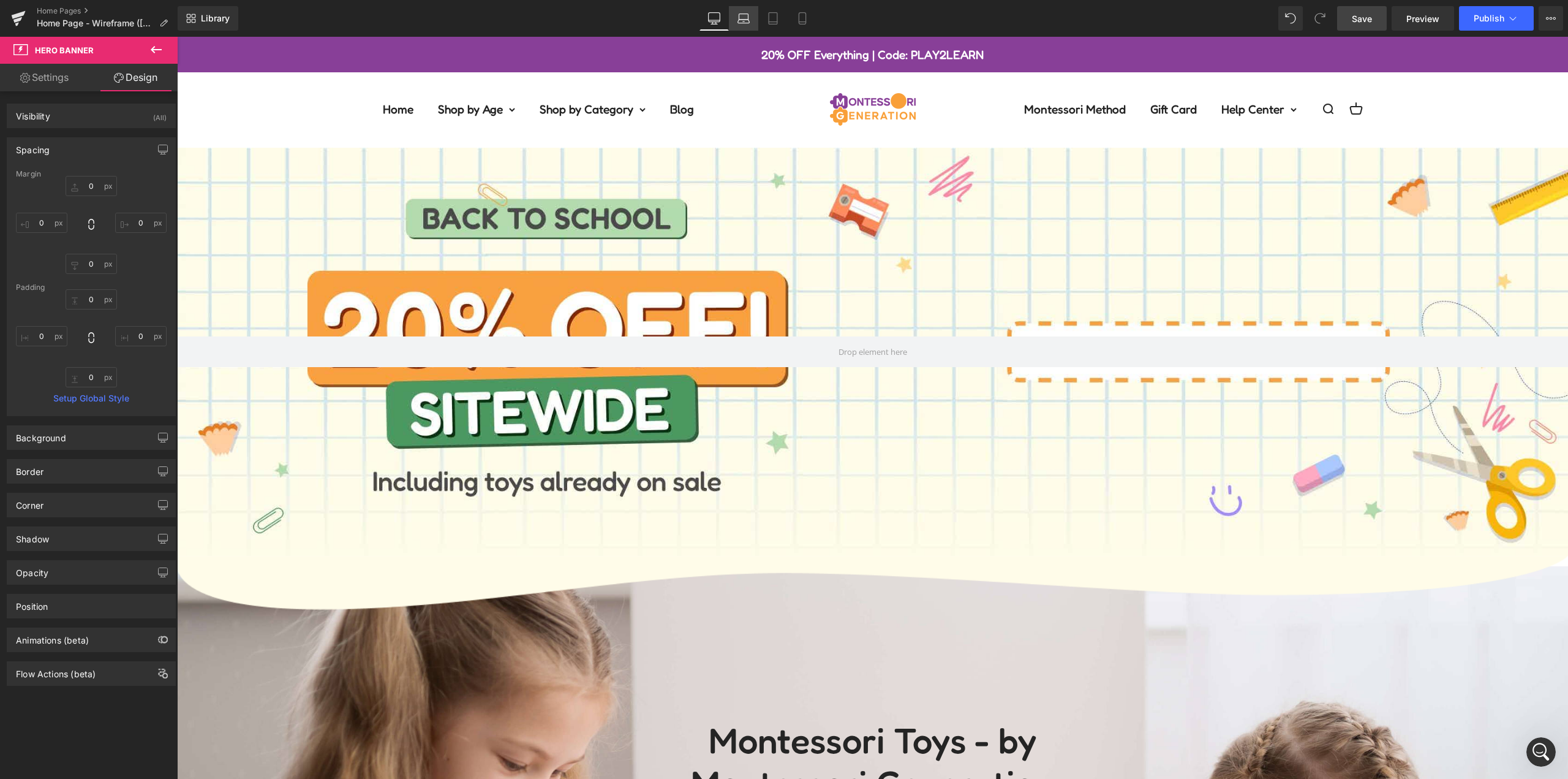
click at [750, 20] on icon at bounding box center [743, 18] width 12 height 12
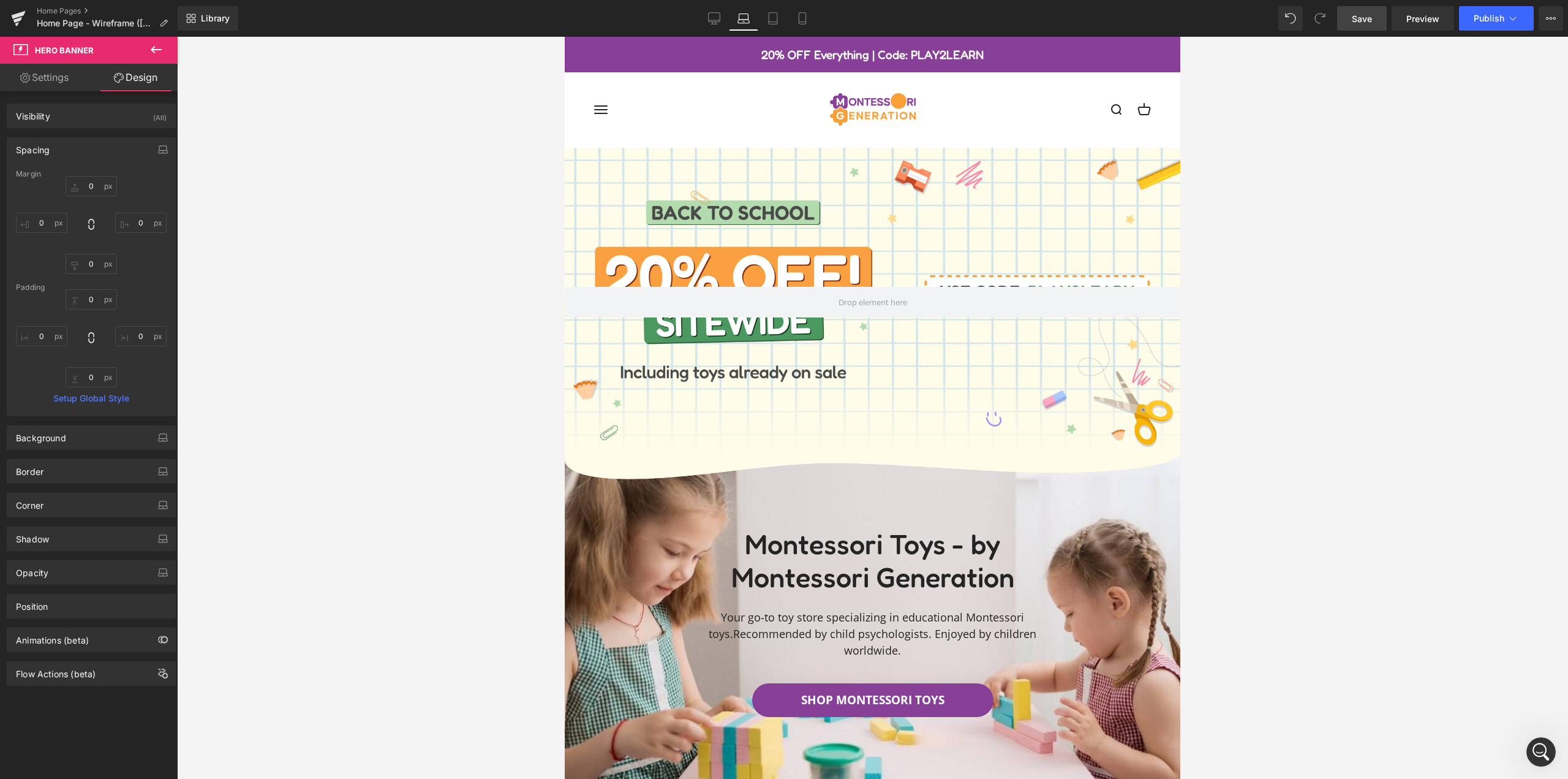
type input "0"
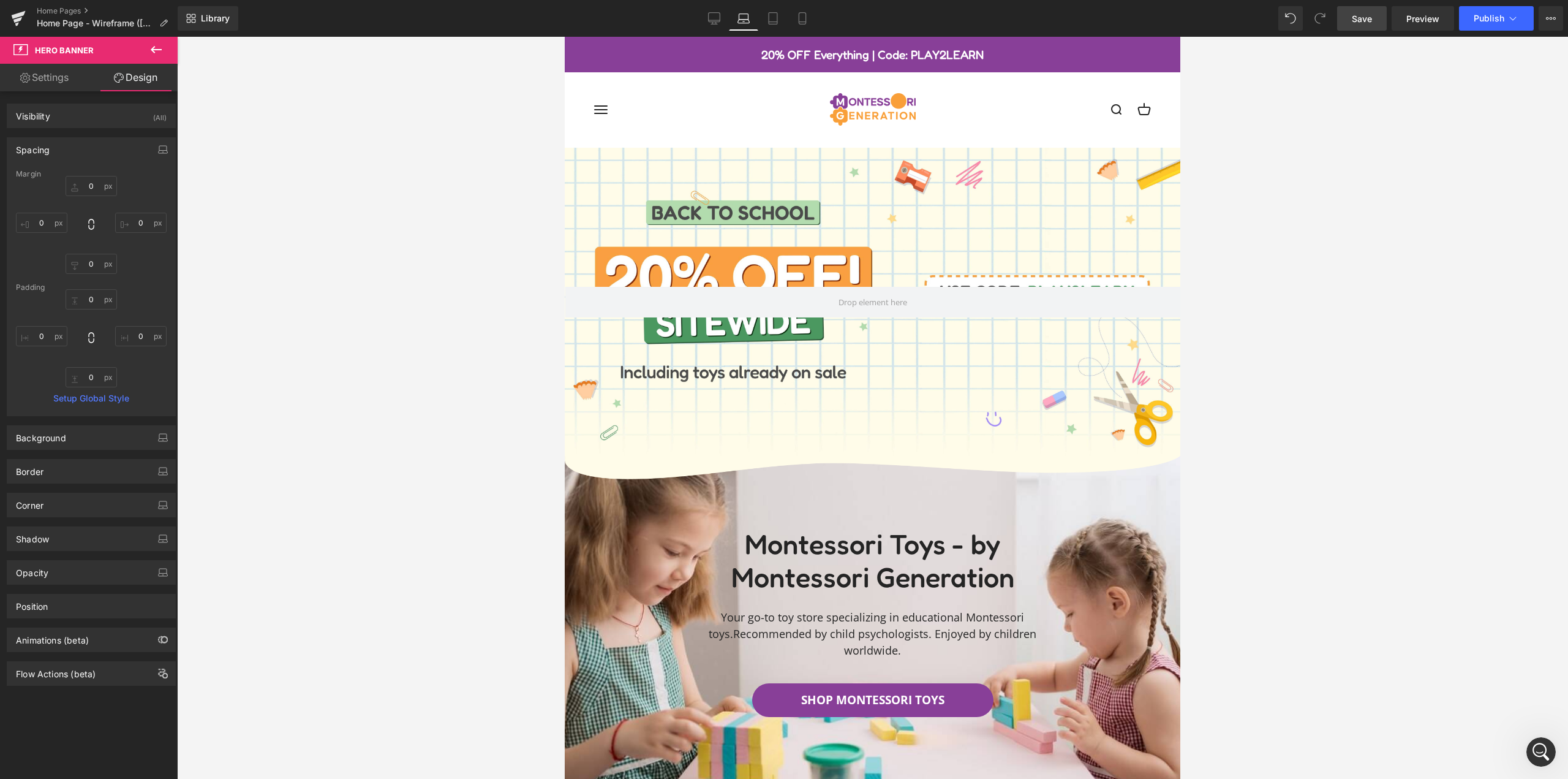
type input "0"
click at [773, 23] on icon at bounding box center [773, 18] width 12 height 12
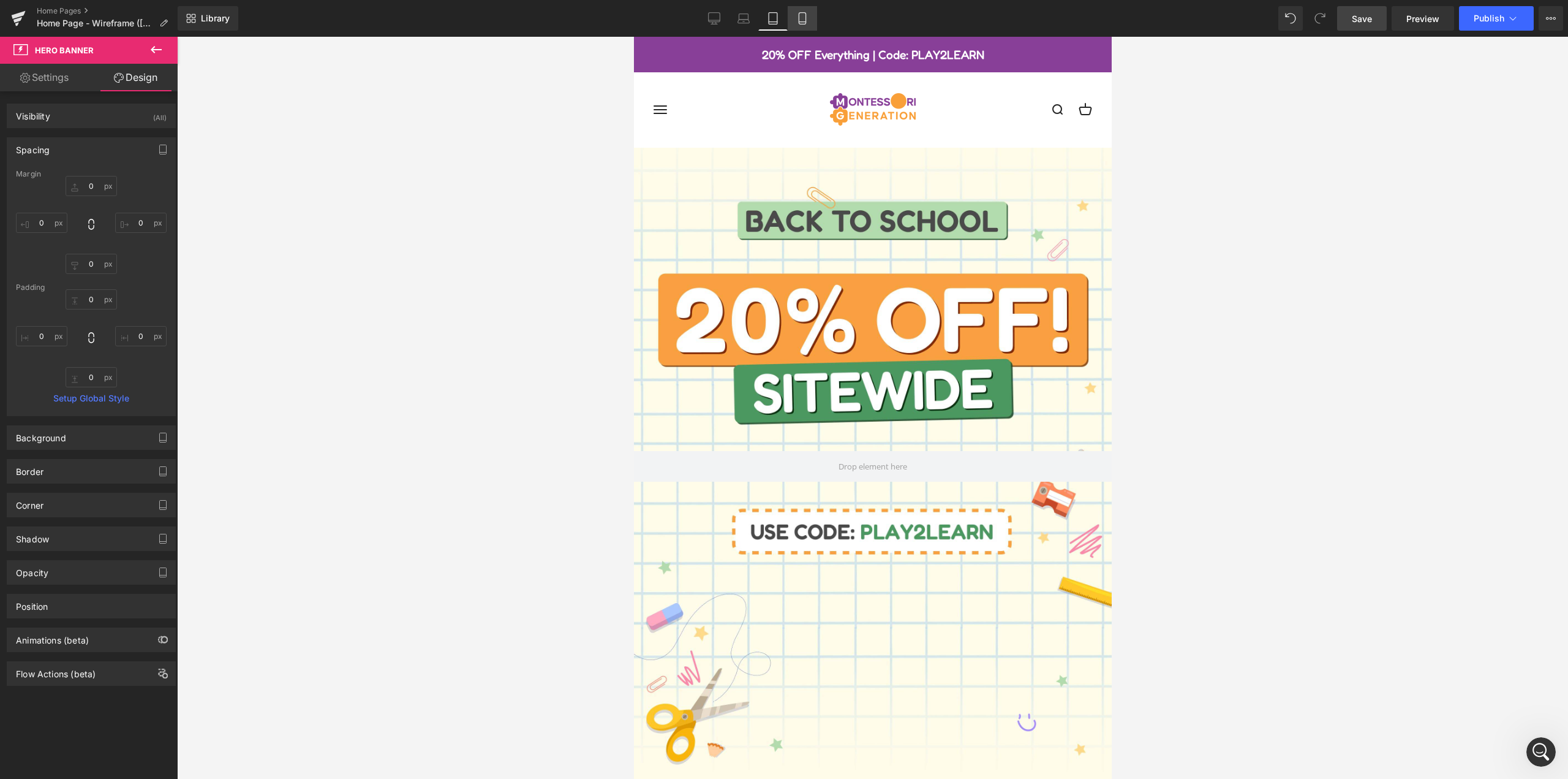
type input "0"
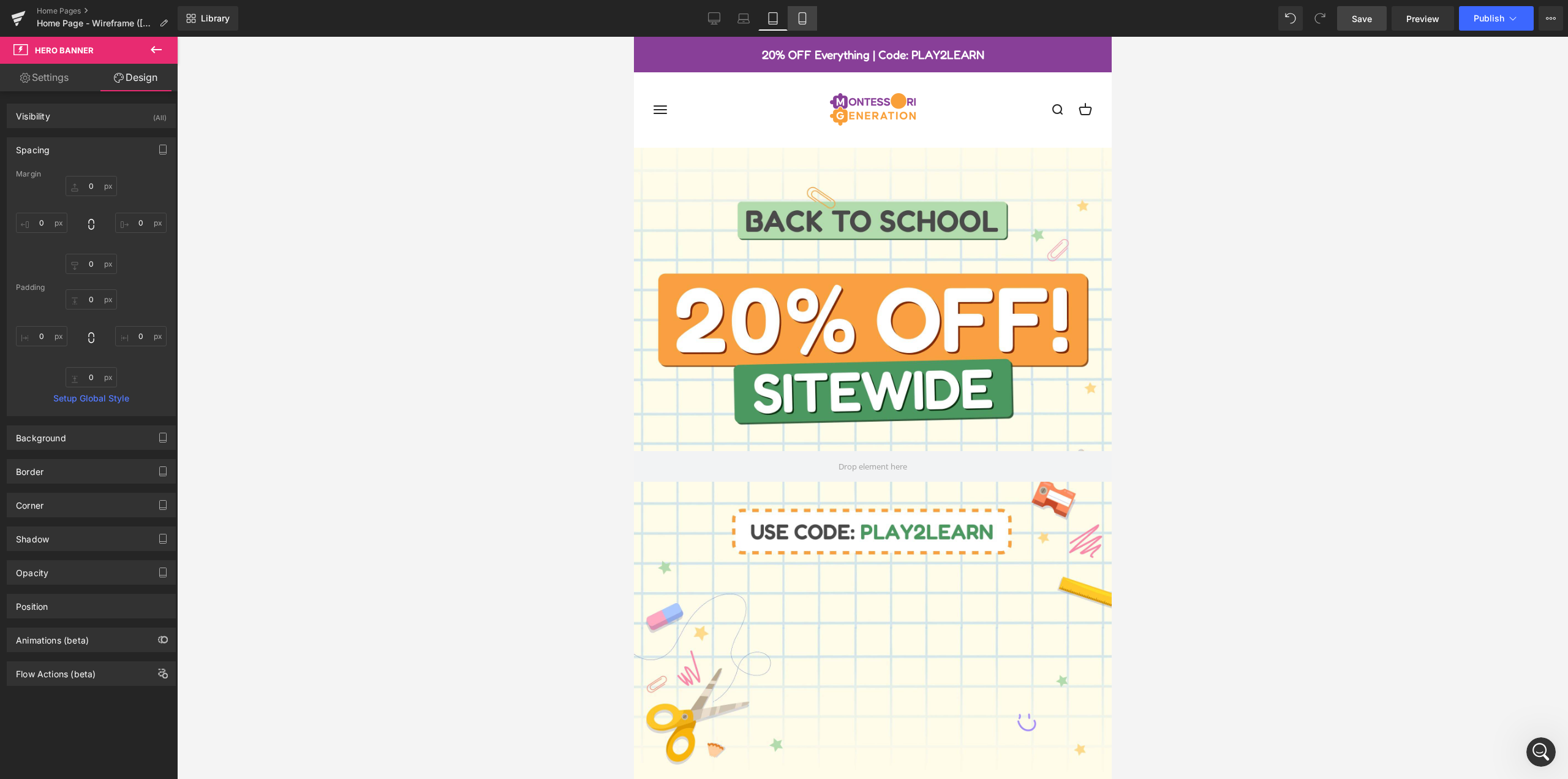
type input "0"
click at [803, 23] on icon at bounding box center [802, 18] width 12 height 12
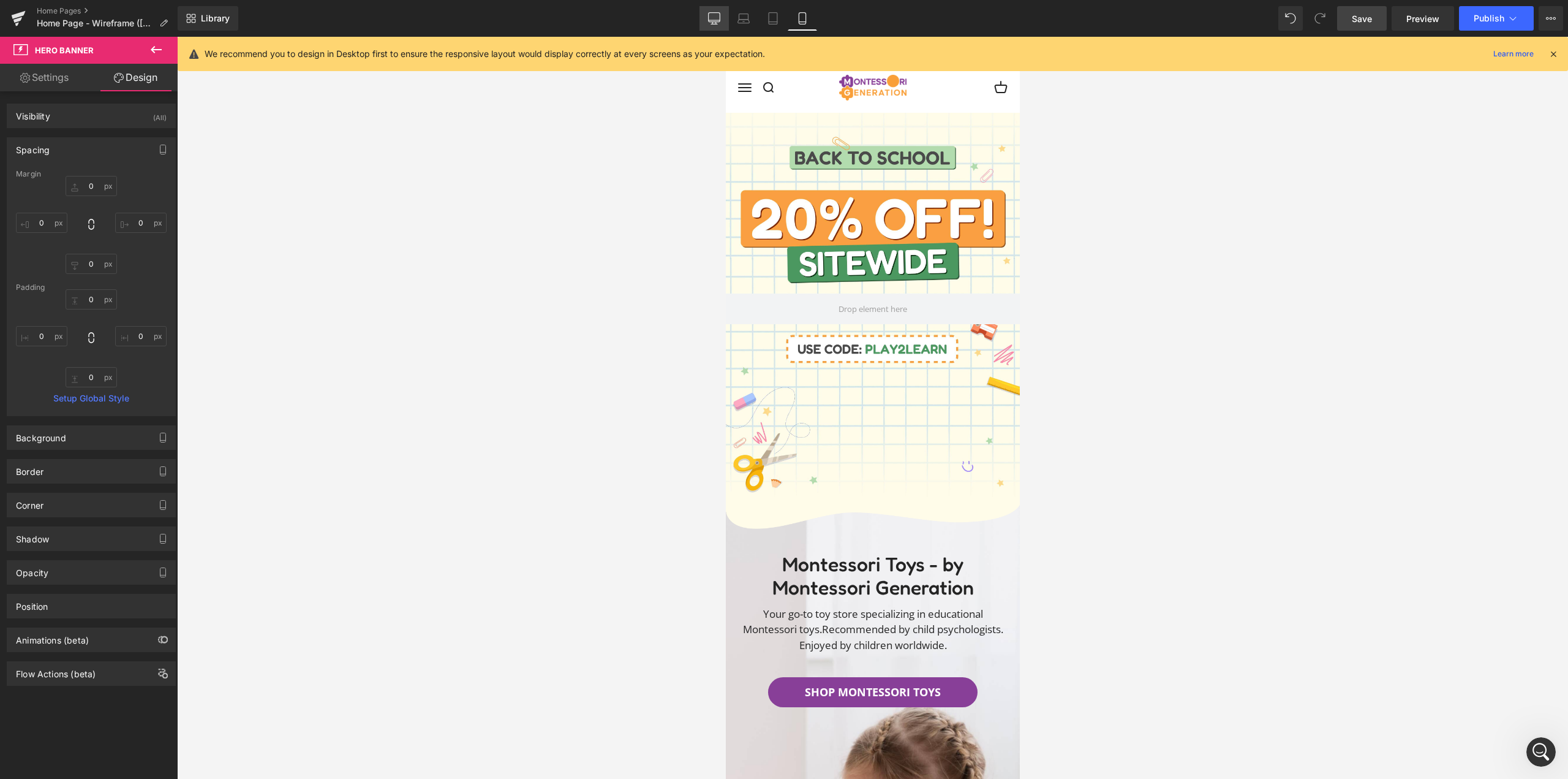
click at [732, 17] on link "Laptop" at bounding box center [743, 18] width 29 height 25
click at [725, 20] on link "Desktop" at bounding box center [714, 18] width 29 height 25
click at [716, 20] on icon at bounding box center [714, 18] width 12 height 12
type input "0"
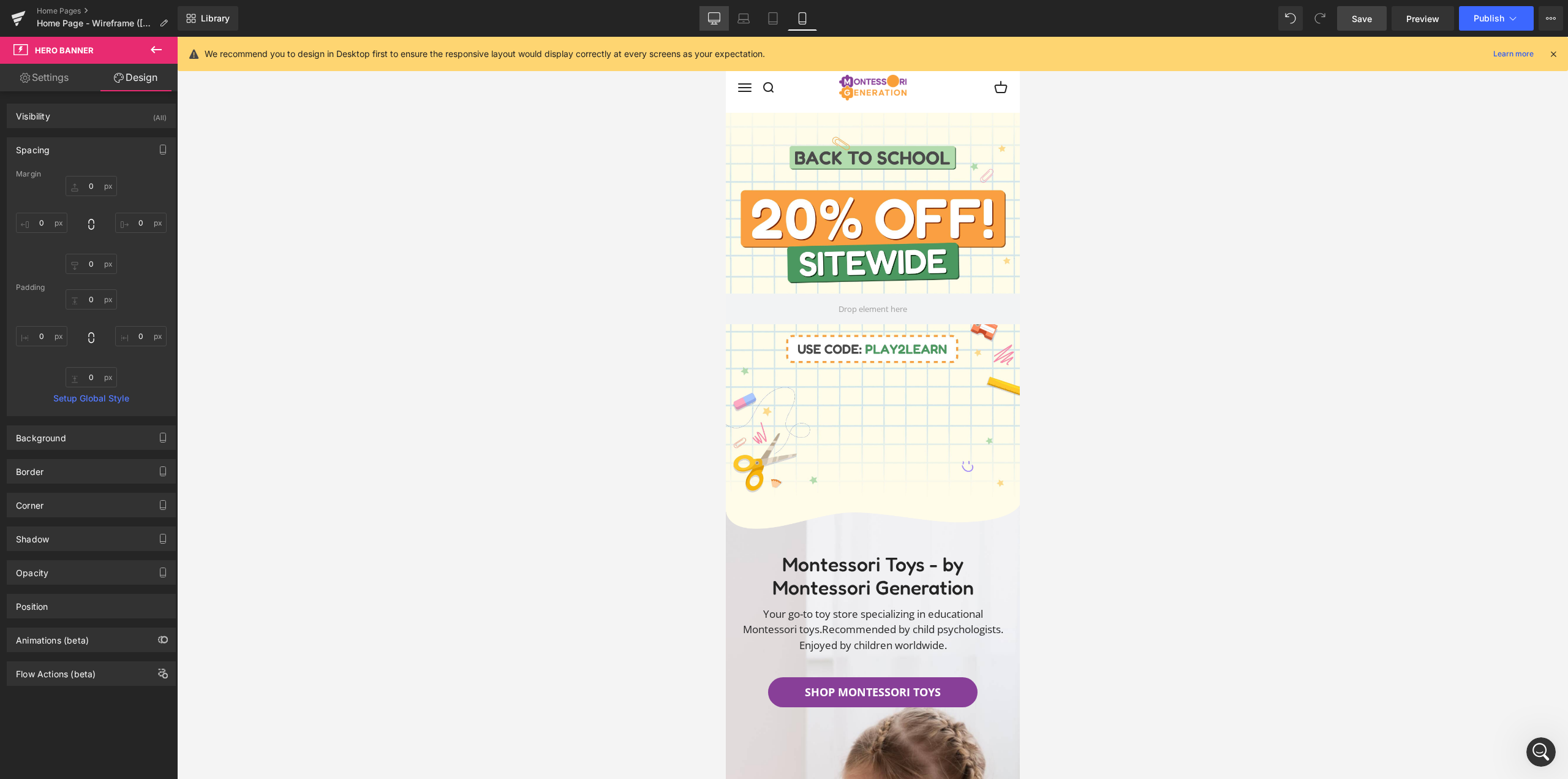
type input "0"
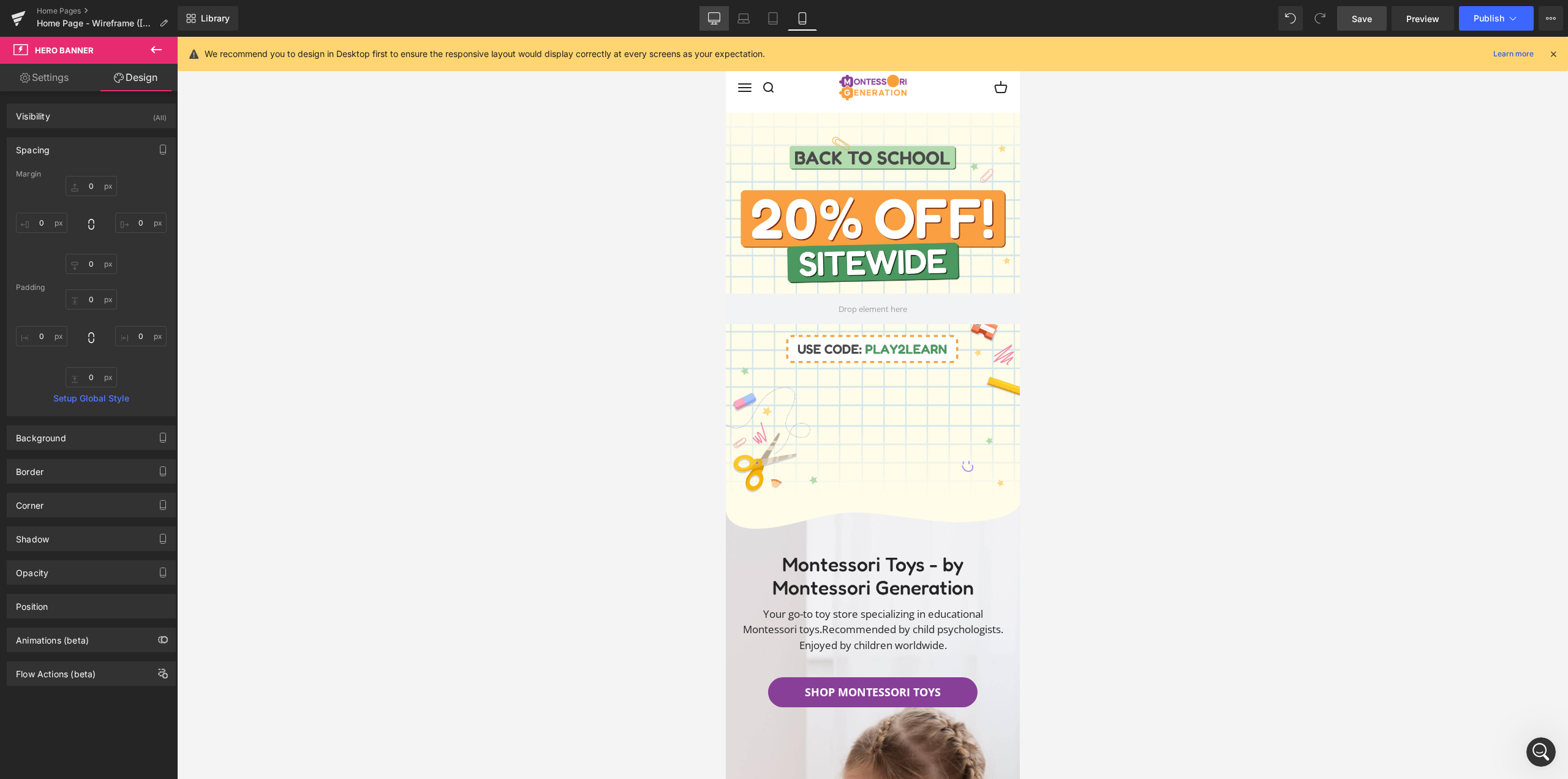
type input "0"
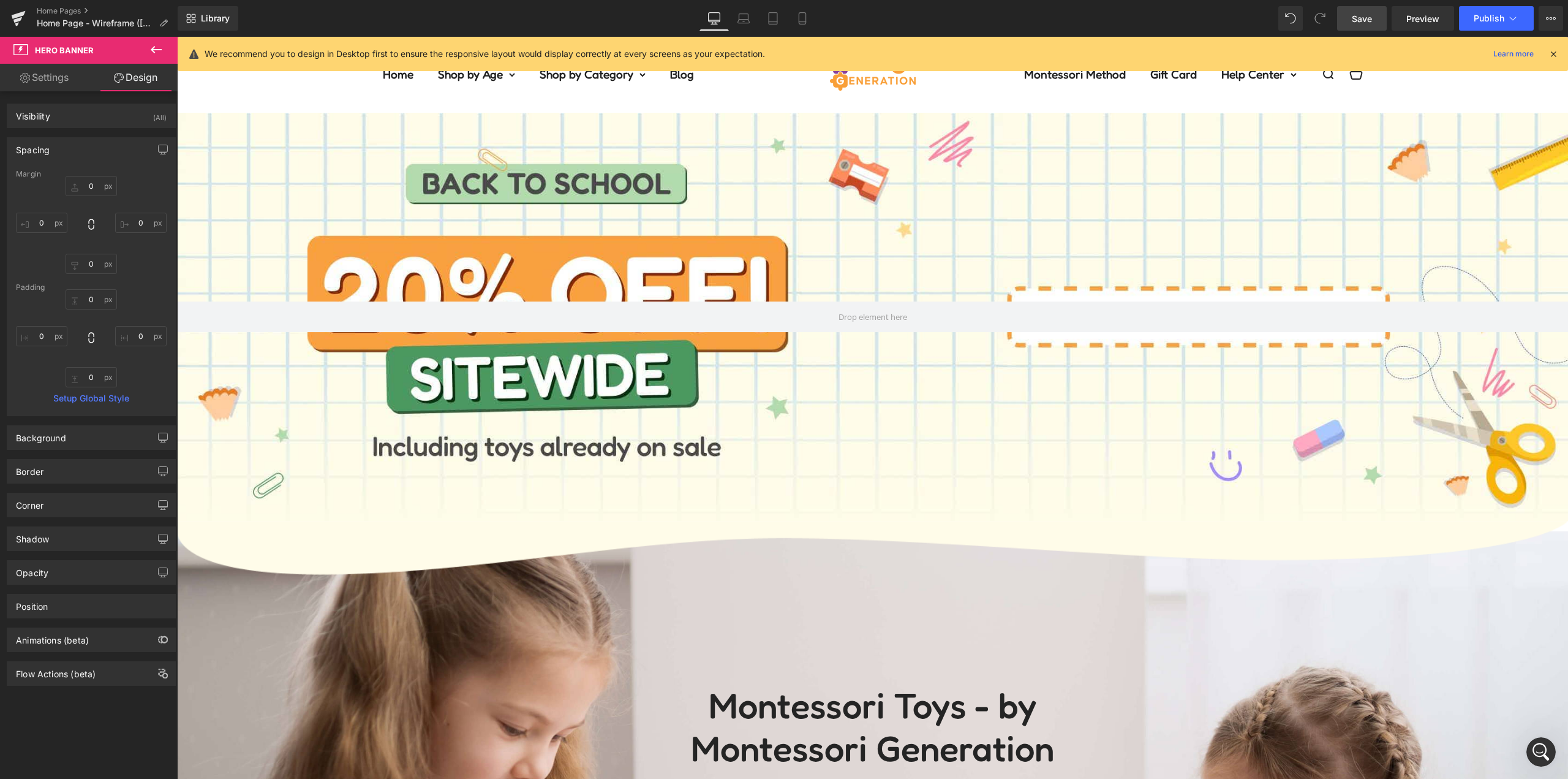
click at [1364, 16] on span "Save" at bounding box center [1362, 19] width 20 height 13
type input "0"
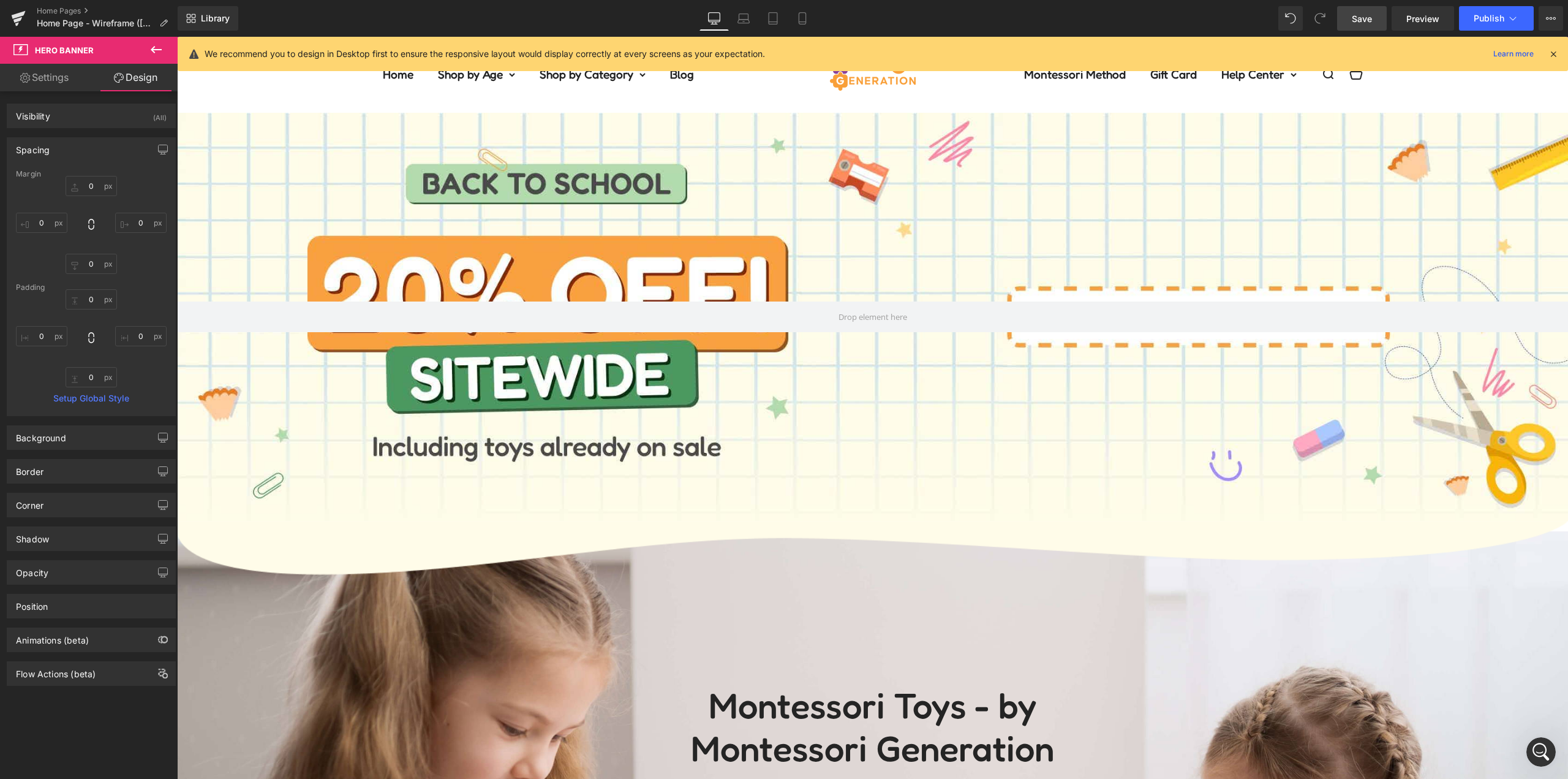
type input "0"
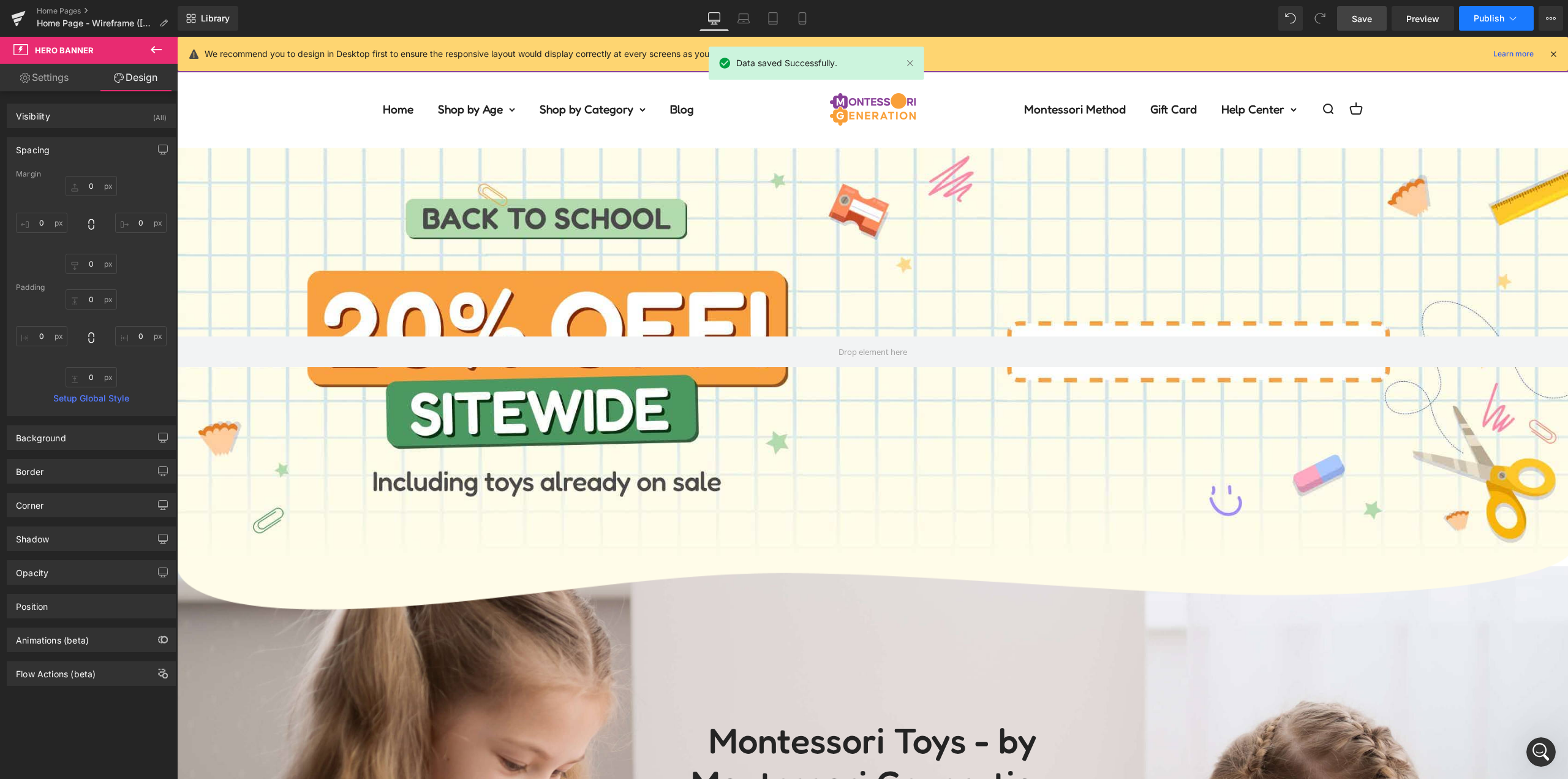
click at [1495, 17] on span "Publish" at bounding box center [1489, 18] width 31 height 10
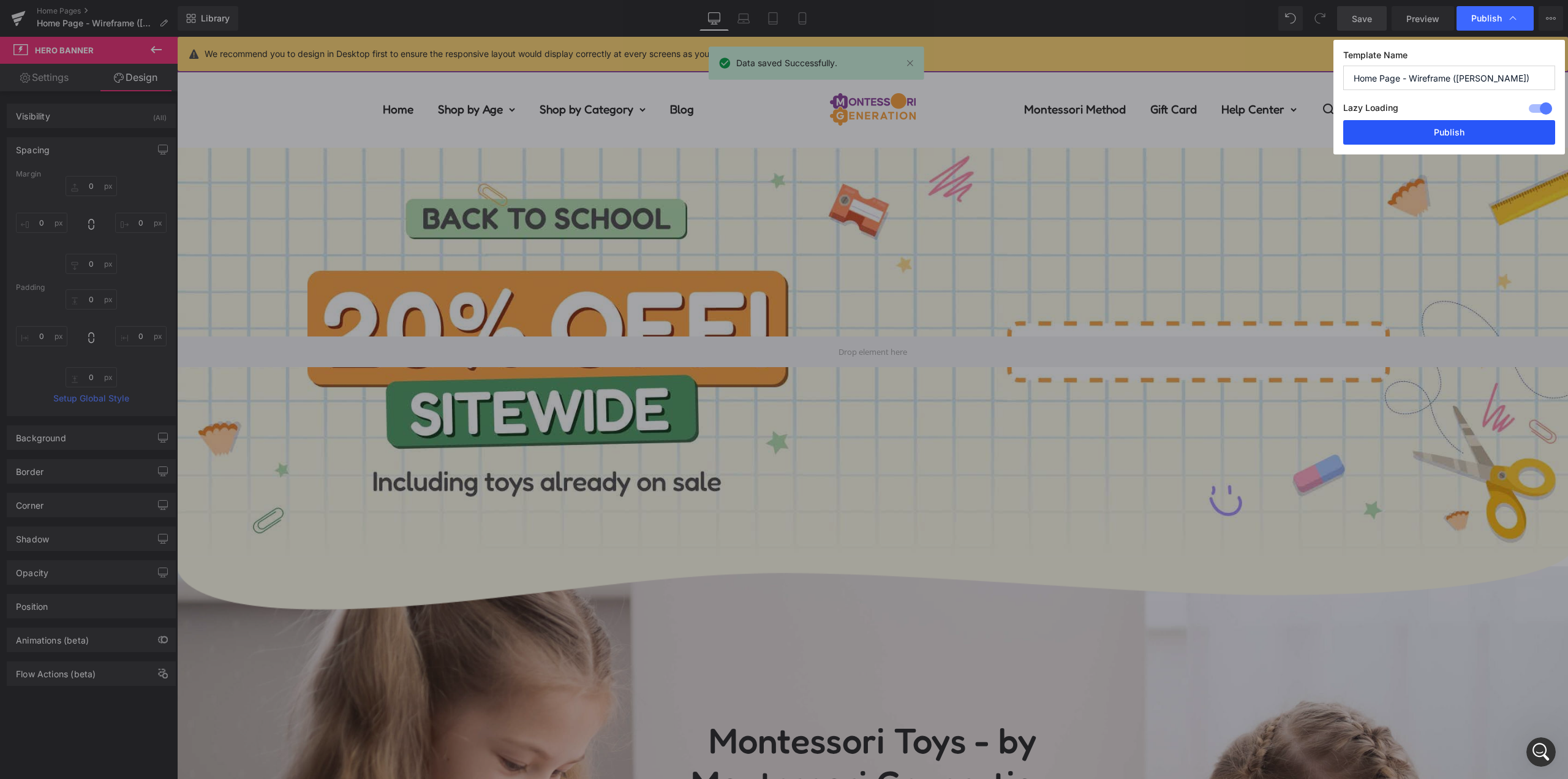
click at [1438, 128] on button "Publish" at bounding box center [1450, 132] width 212 height 25
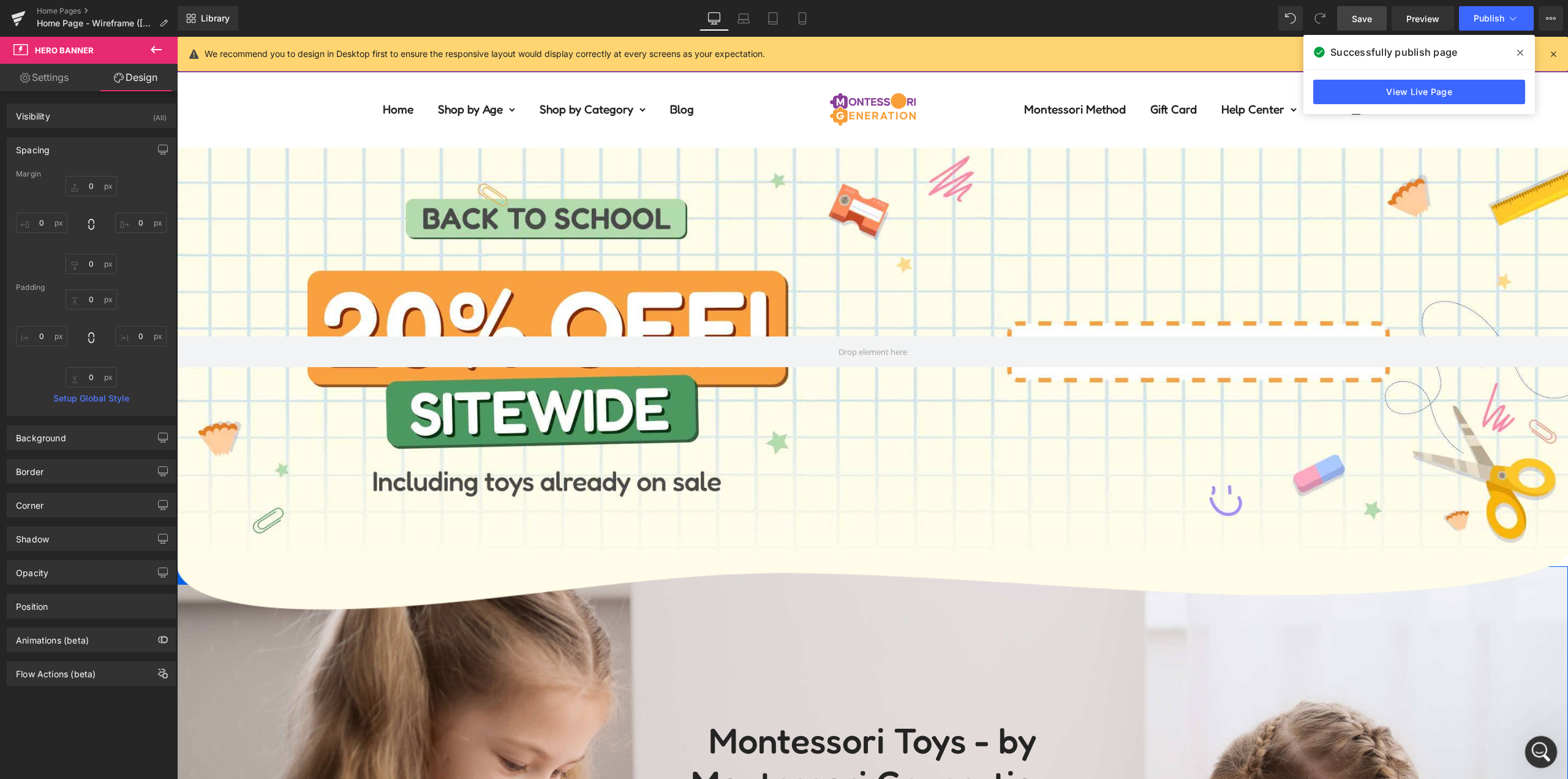
click at [1534, 742] on icon "Open Intercom Messenger" at bounding box center [1539, 750] width 20 height 20
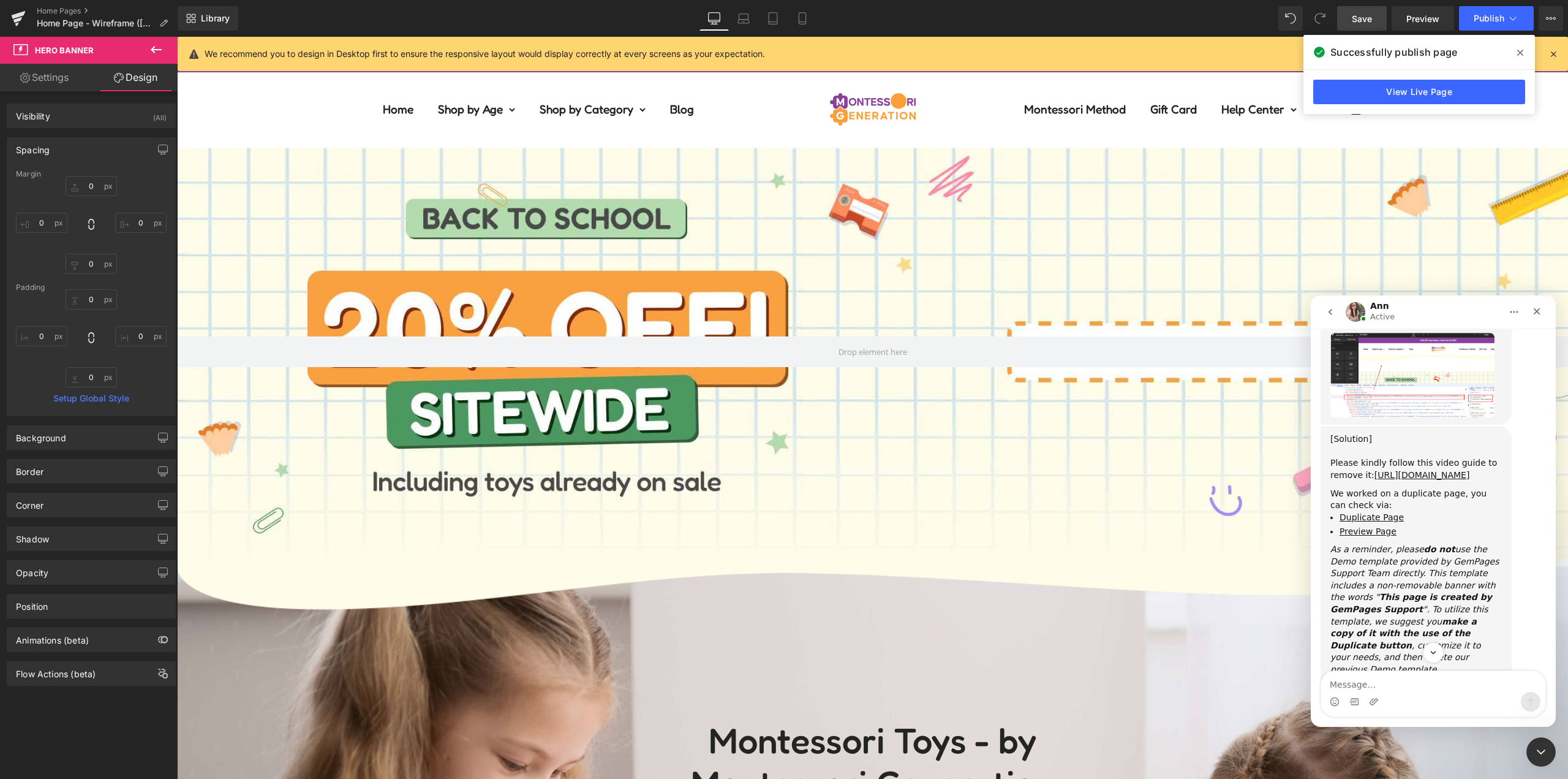
scroll to position [1442, 0]
click at [1418, 694] on div "Intercom messenger" at bounding box center [1433, 701] width 224 height 20
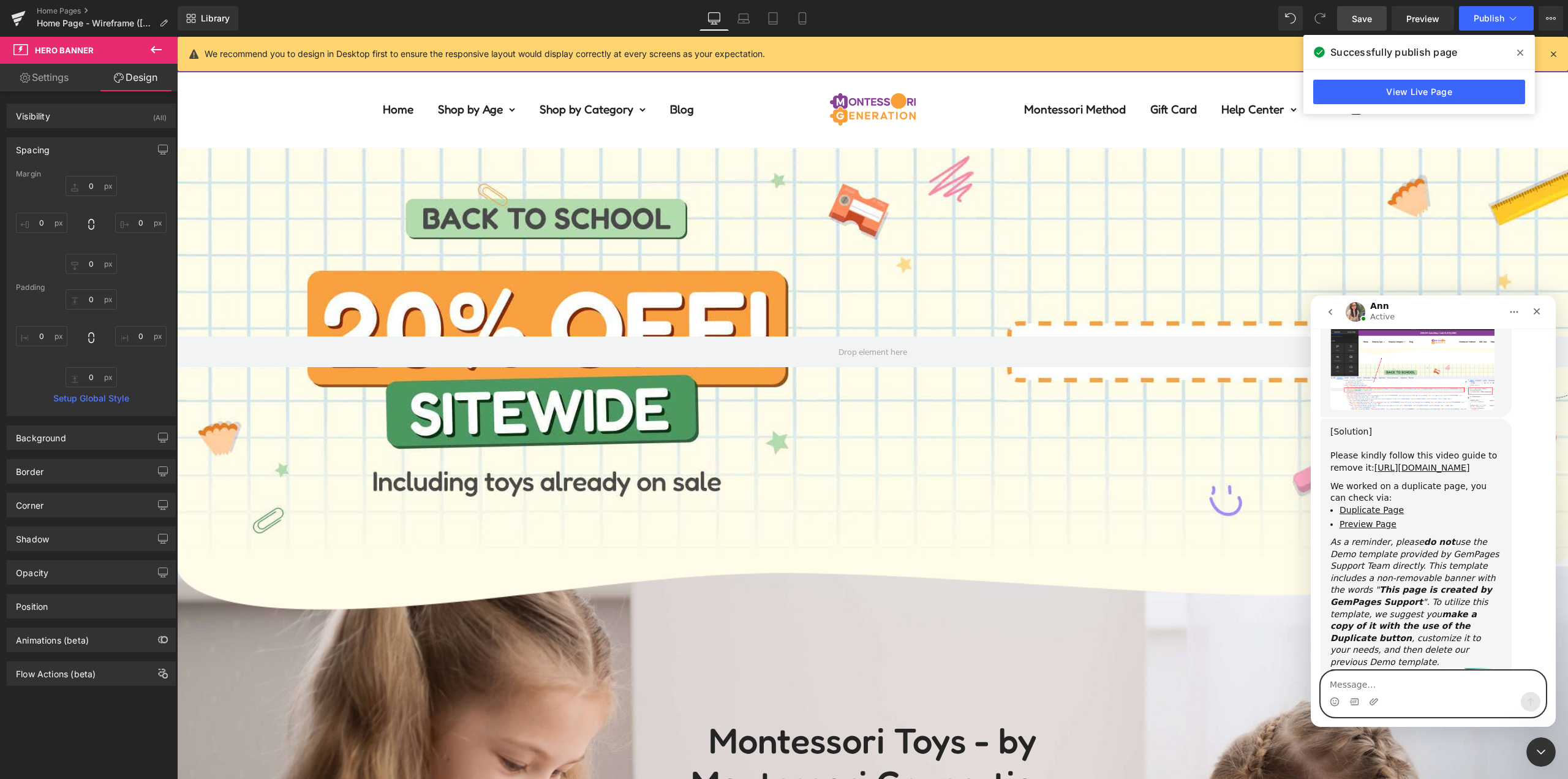
click at [1418, 690] on textarea "Message…" at bounding box center [1433, 682] width 224 height 20
type textarea "I knew something was hidden there"
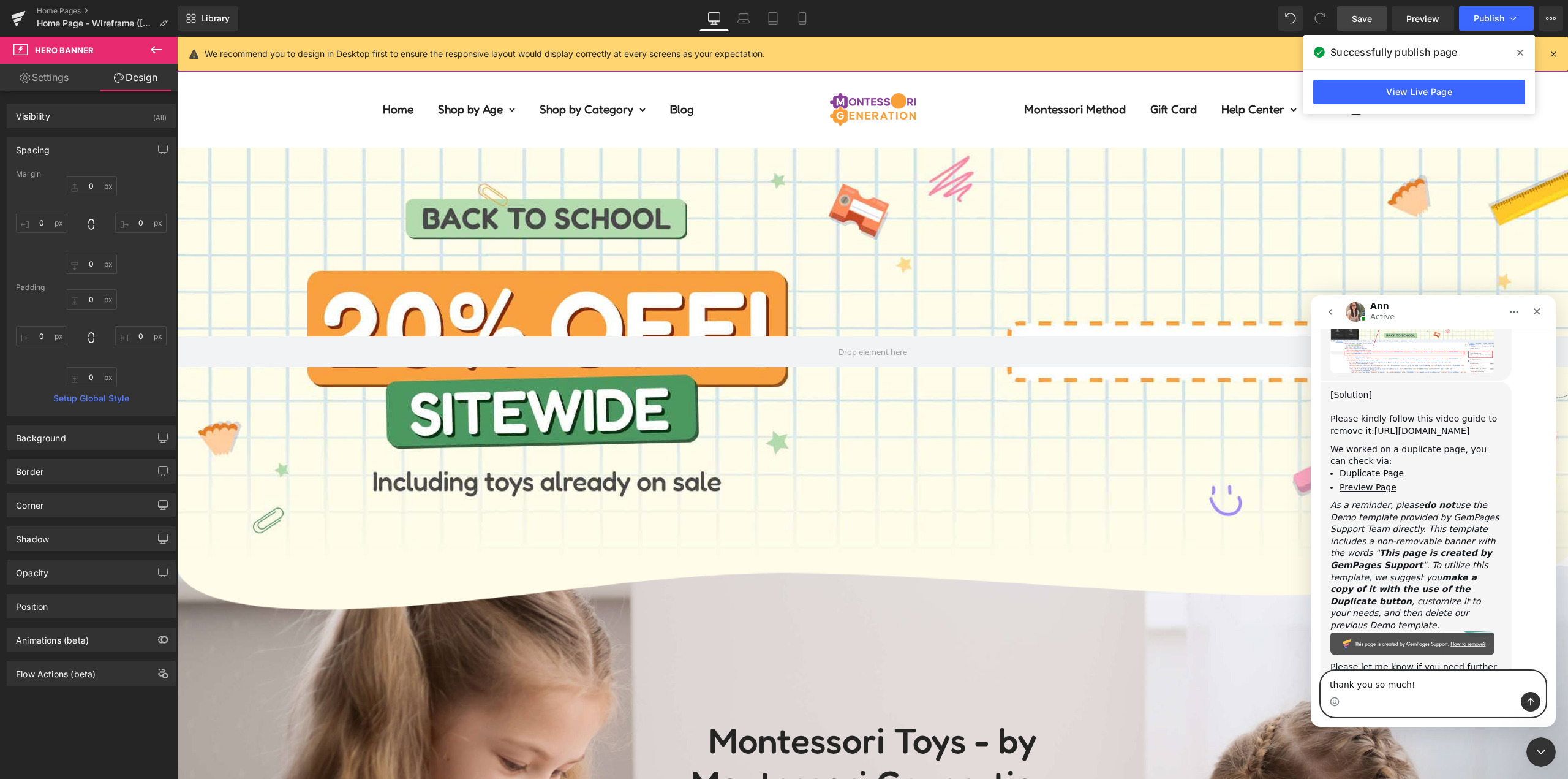
type textarea "thank you so much!"
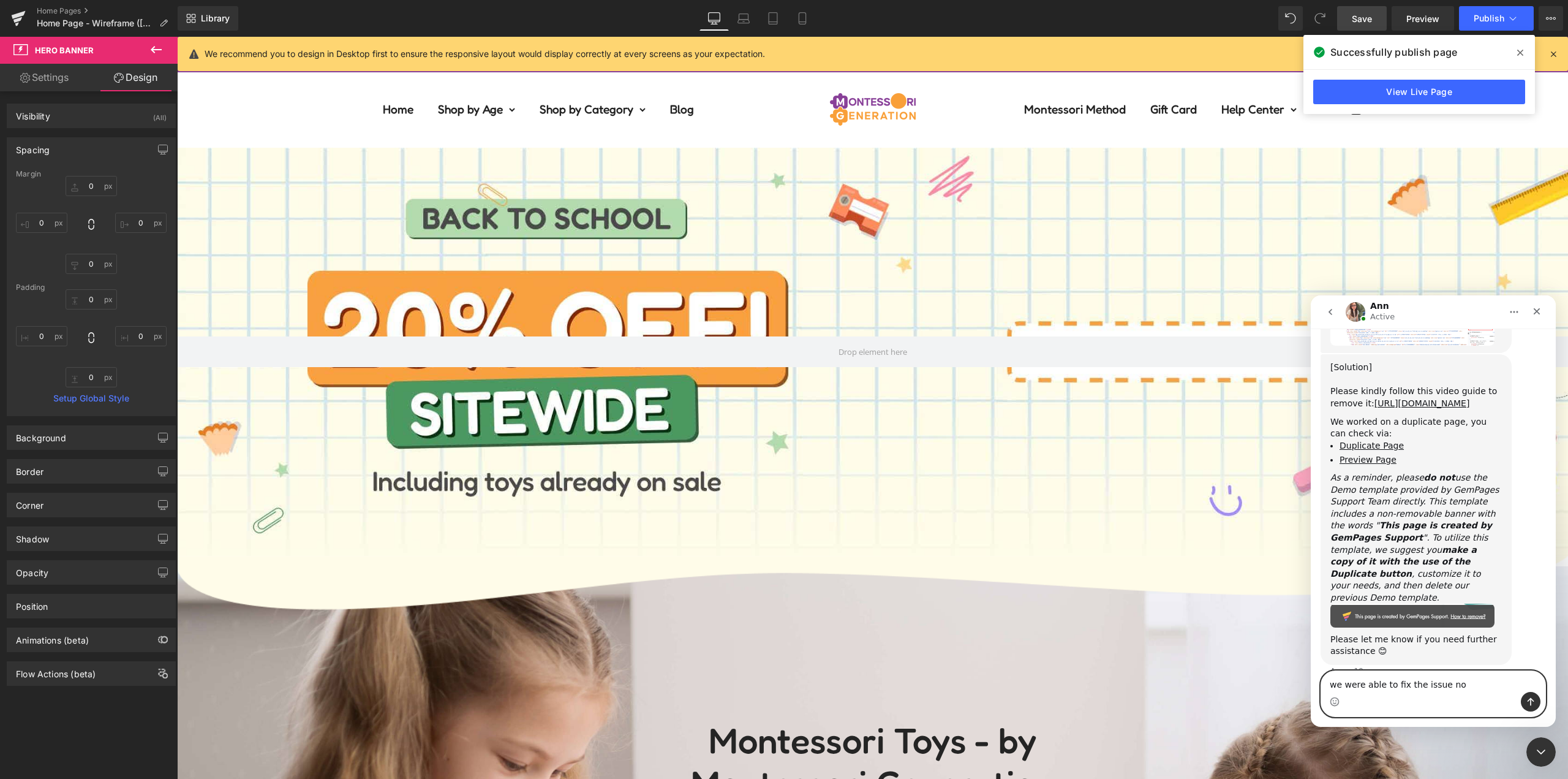
type textarea "we were able to fix the issue now"
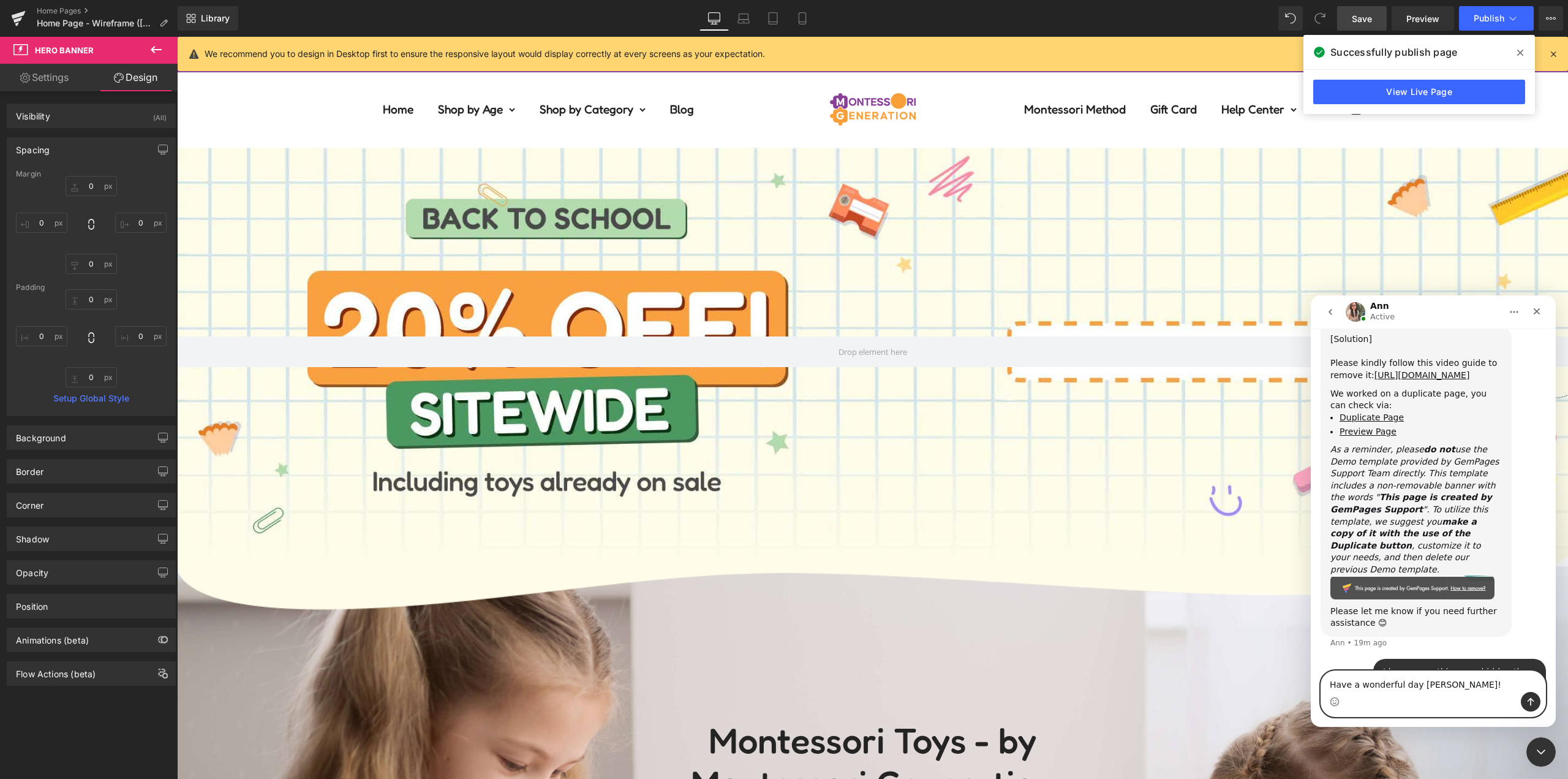
type textarea "Have a wonderful day [PERSON_NAME]!"
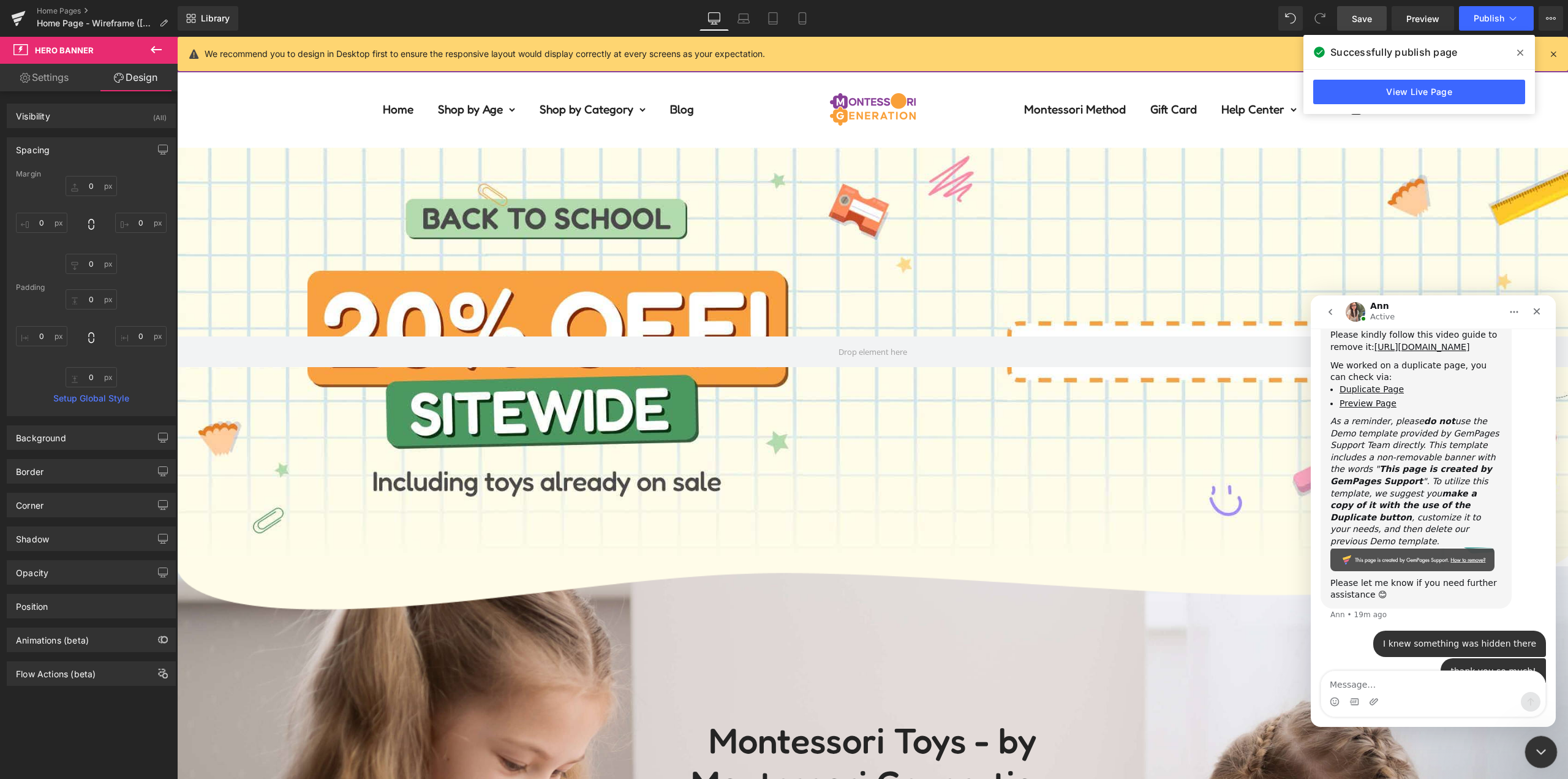
click html
click at [1531, 753] on div "Close Intercom Messenger" at bounding box center [1539, 750] width 29 height 29
